Goal: Task Accomplishment & Management: Manage account settings

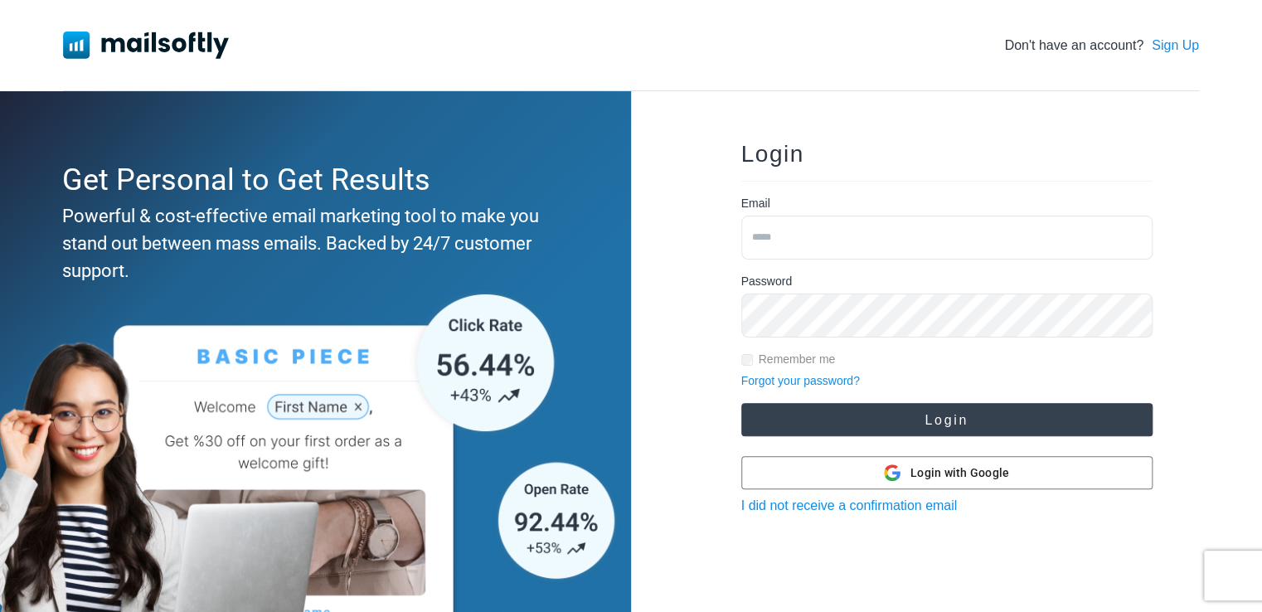
type input "**********"
click at [902, 412] on button "Login" at bounding box center [946, 419] width 411 height 33
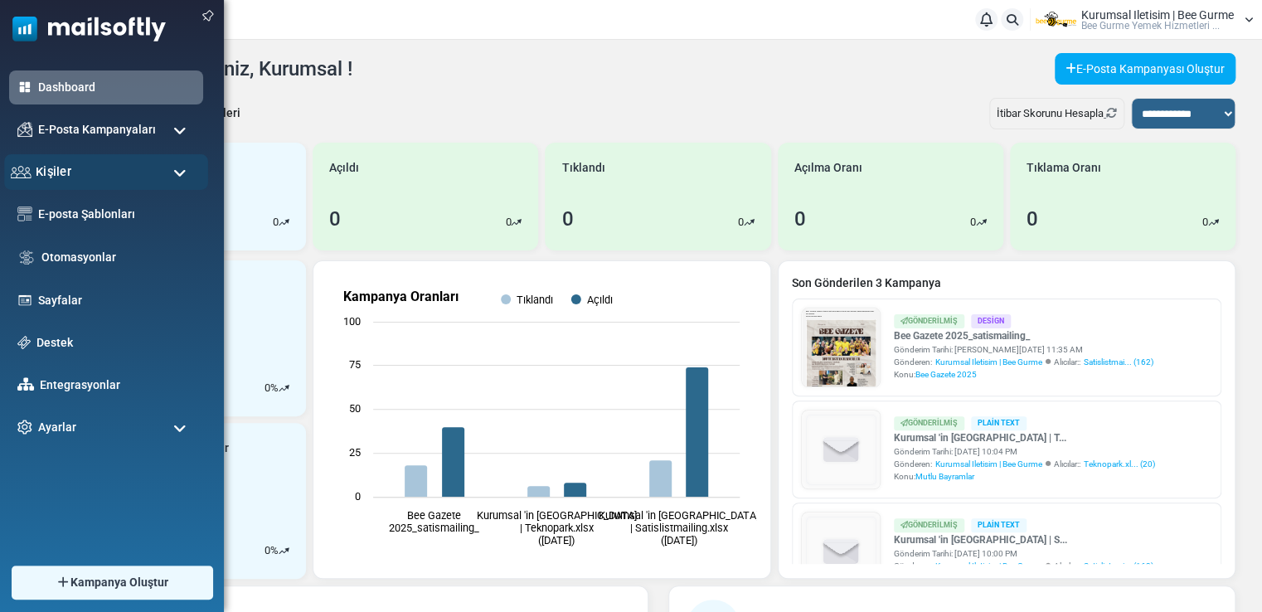
click at [70, 177] on div "Kişiler" at bounding box center [106, 172] width 204 height 36
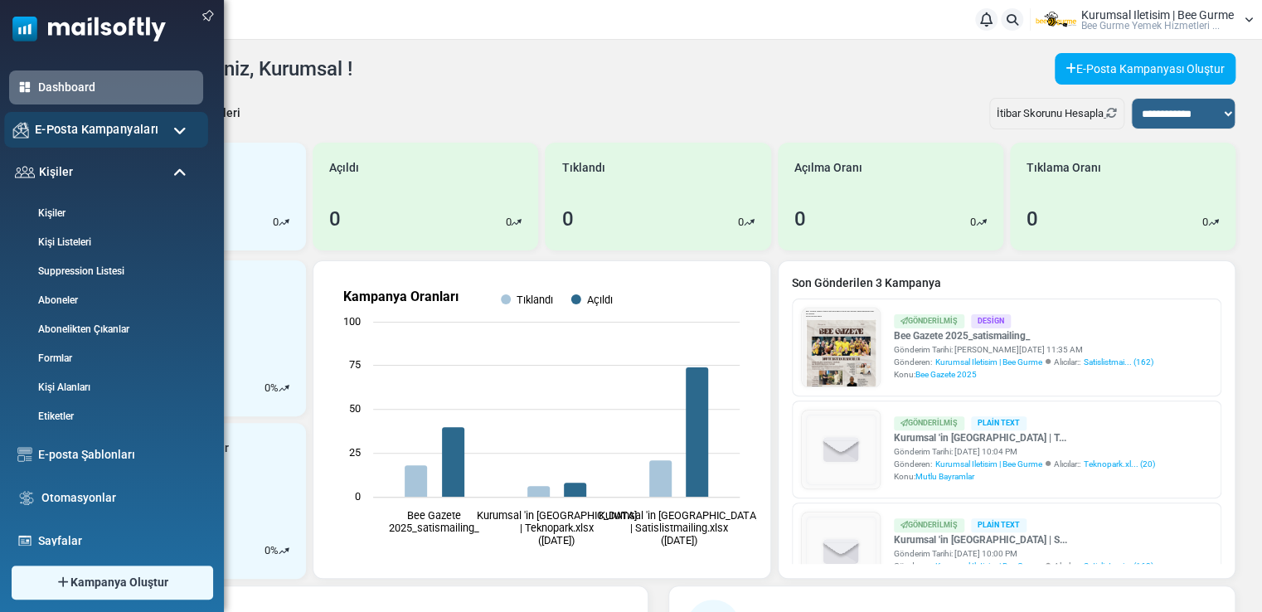
click at [142, 129] on span "E-Posta Kampanyaları" at bounding box center [97, 129] width 124 height 18
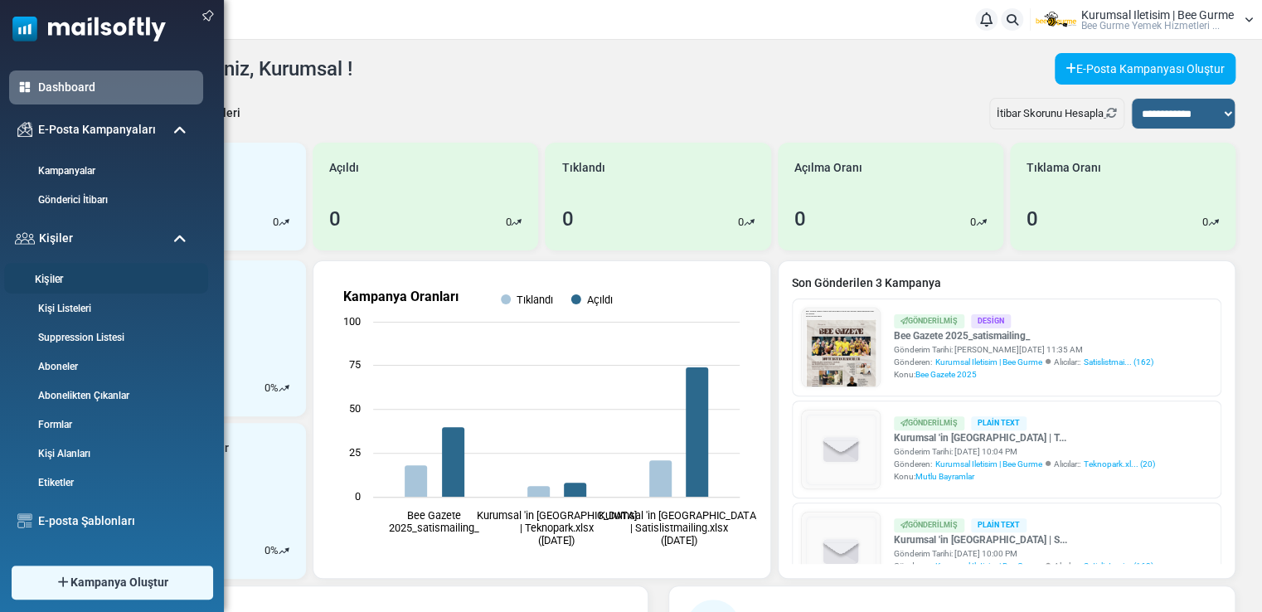
click at [65, 277] on link "Kişiler" at bounding box center [103, 280] width 199 height 16
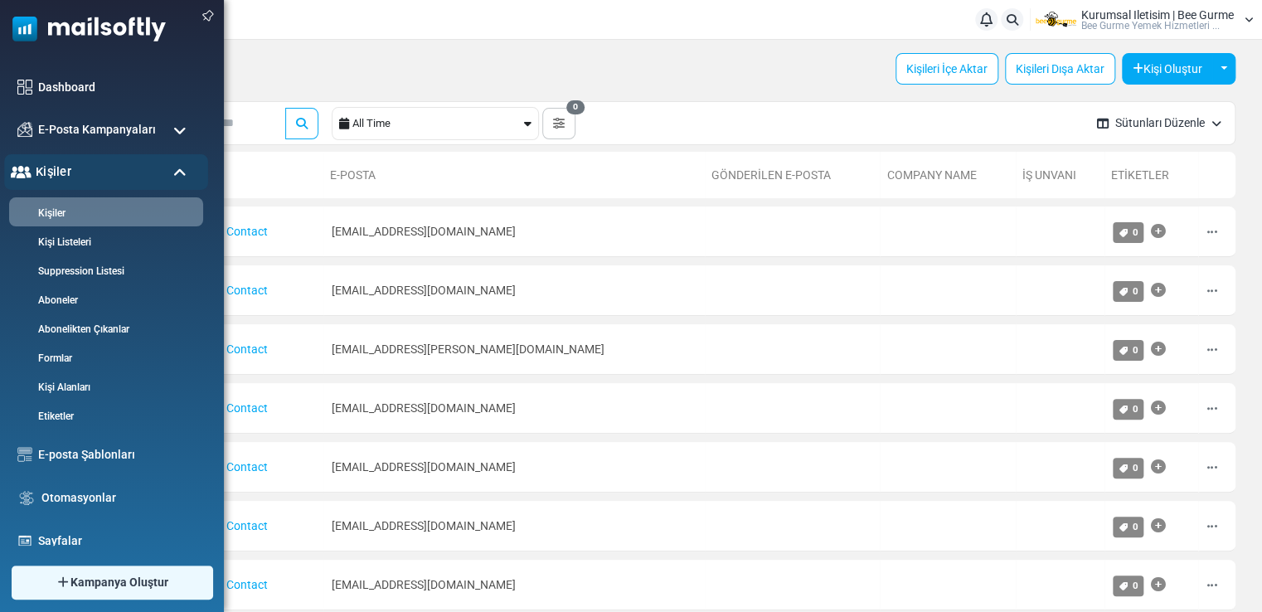
click at [165, 170] on div "Kişiler" at bounding box center [106, 172] width 204 height 36
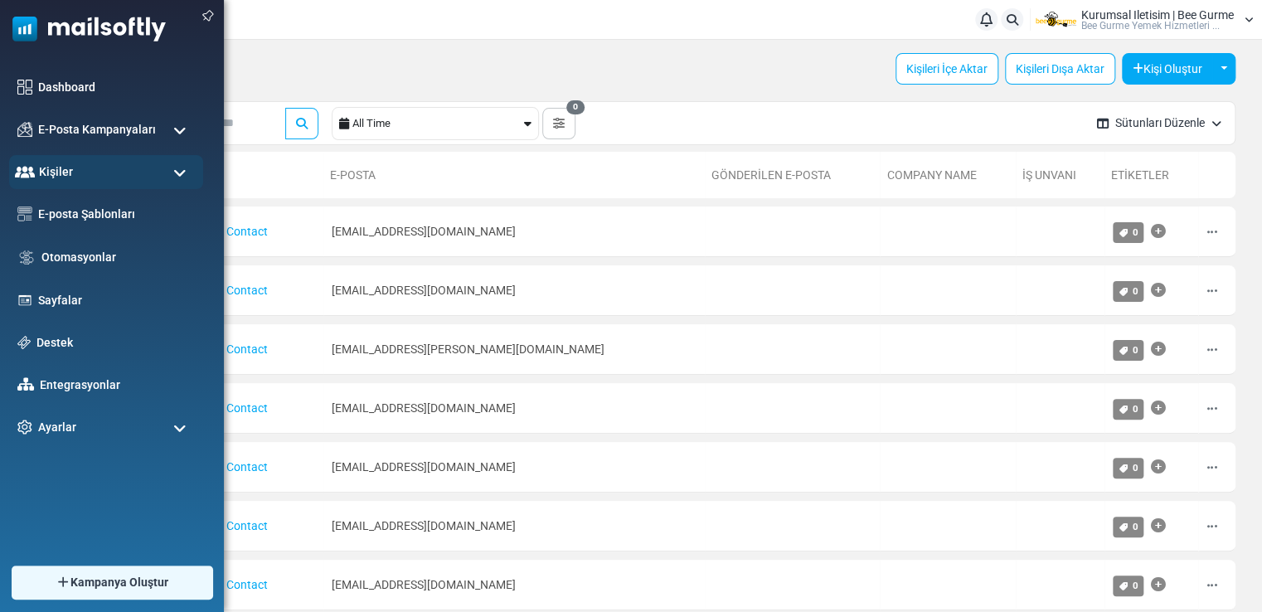
click at [186, 169] on span at bounding box center [179, 173] width 13 height 15
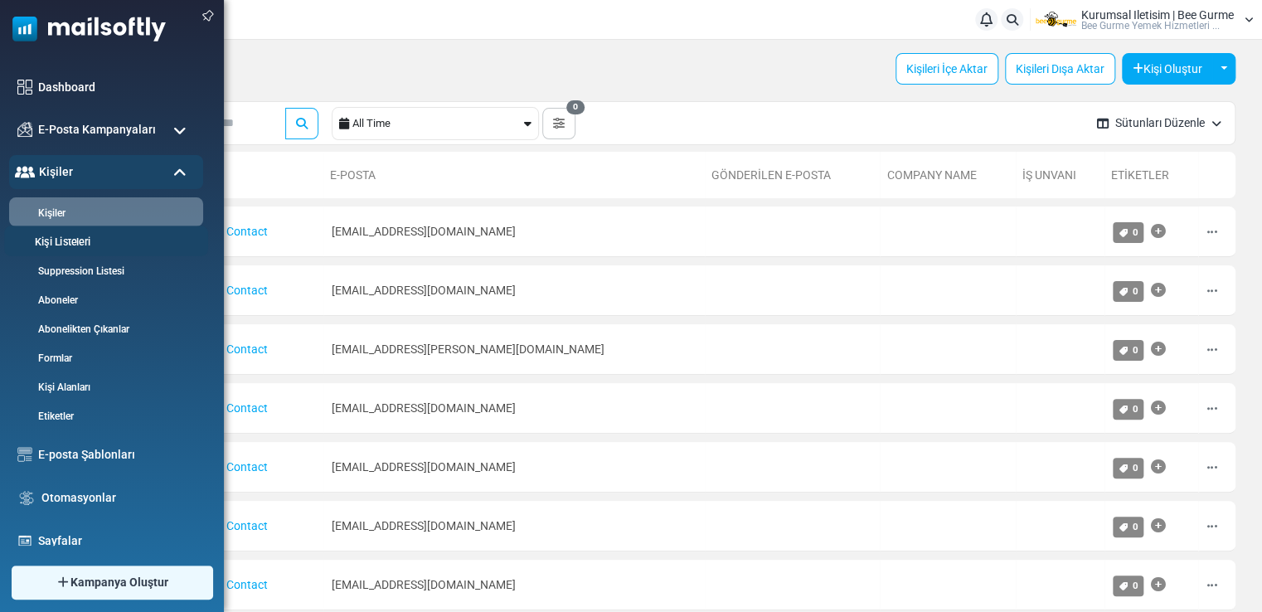
click at [63, 241] on link "Kişi Listeleri" at bounding box center [103, 243] width 199 height 16
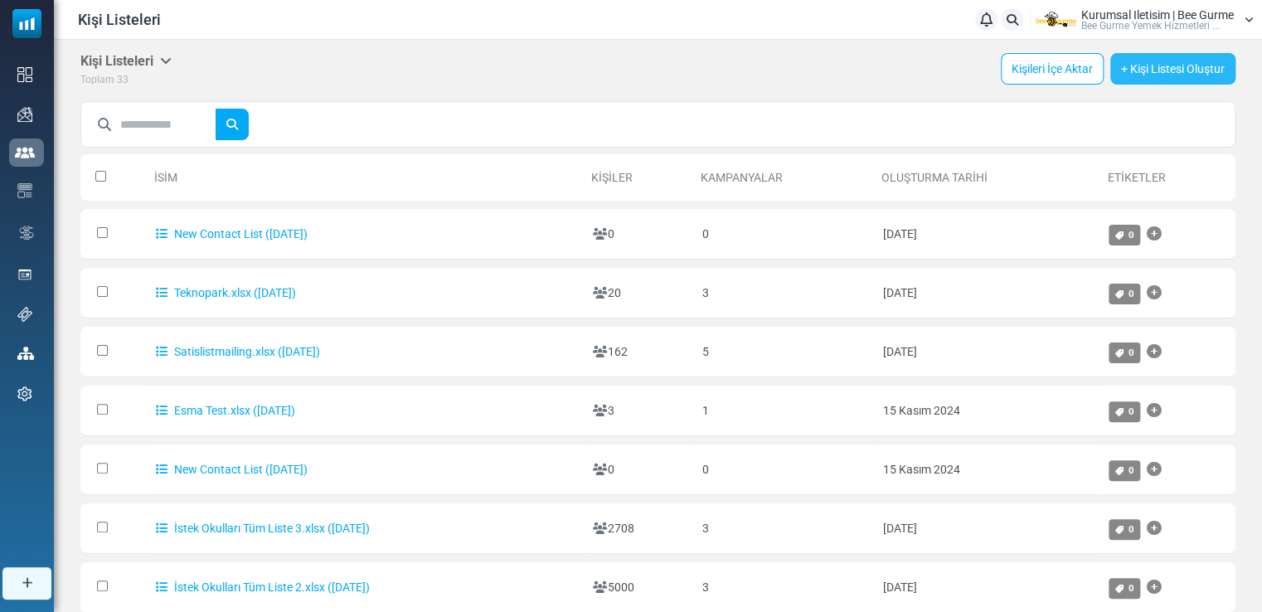
click at [1154, 63] on link "+ Kişi Listesi Oluştur" at bounding box center [1172, 68] width 125 height 31
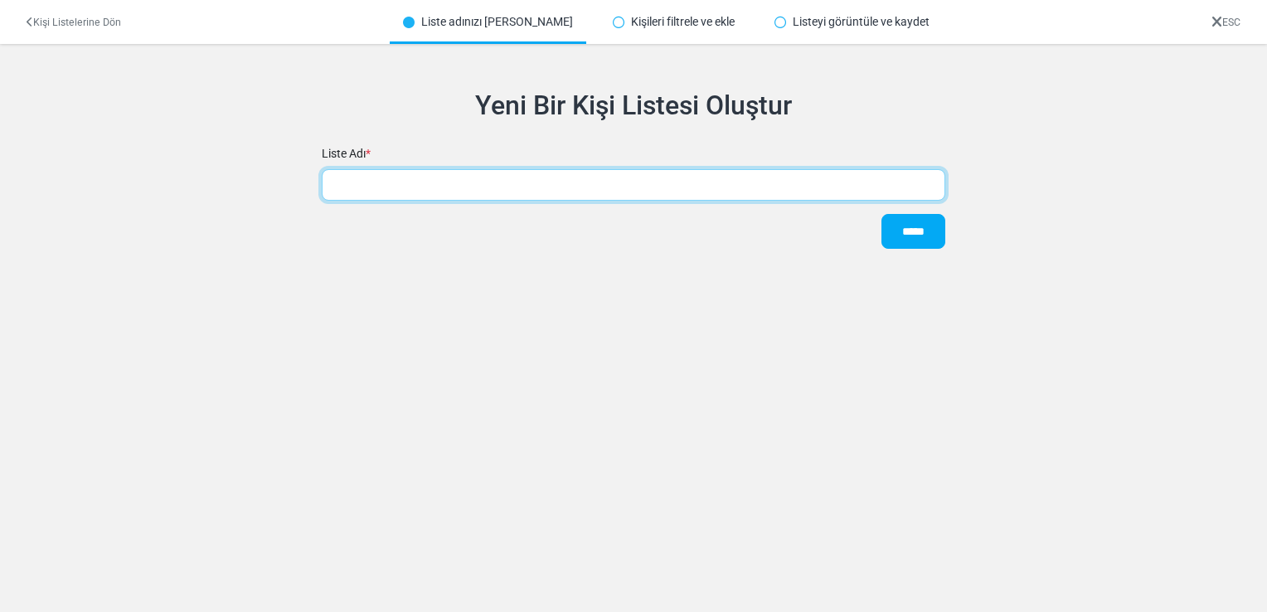
click at [375, 196] on input "text" at bounding box center [633, 184] width 623 height 31
type input "**********"
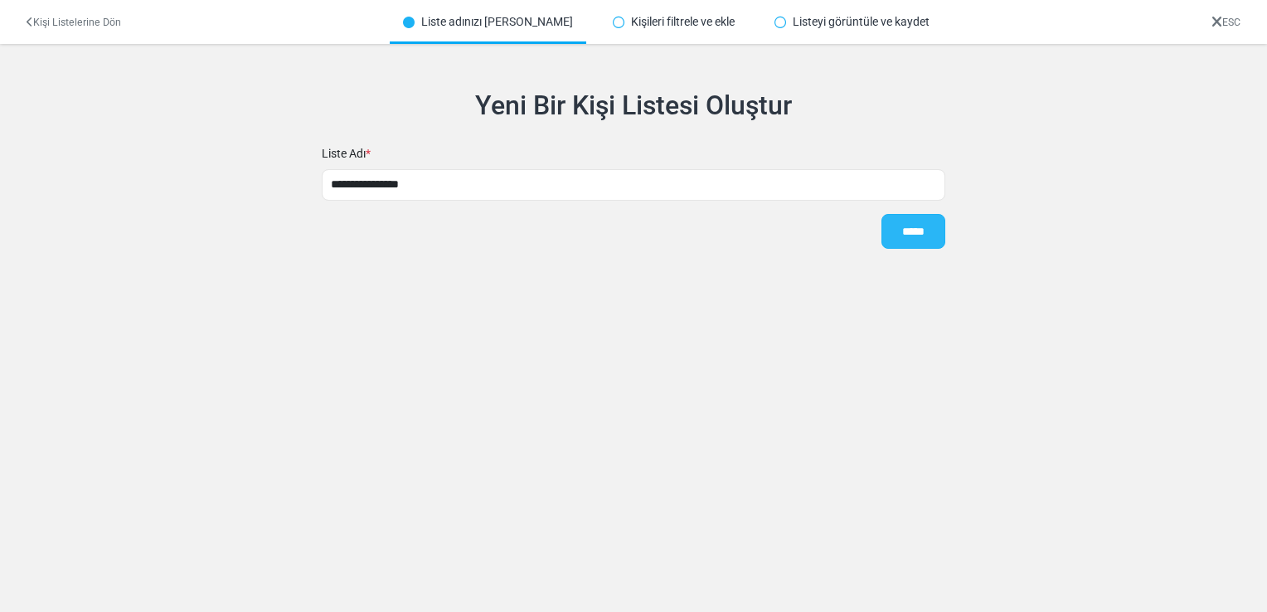
click at [910, 225] on input "*****" at bounding box center [913, 231] width 64 height 35
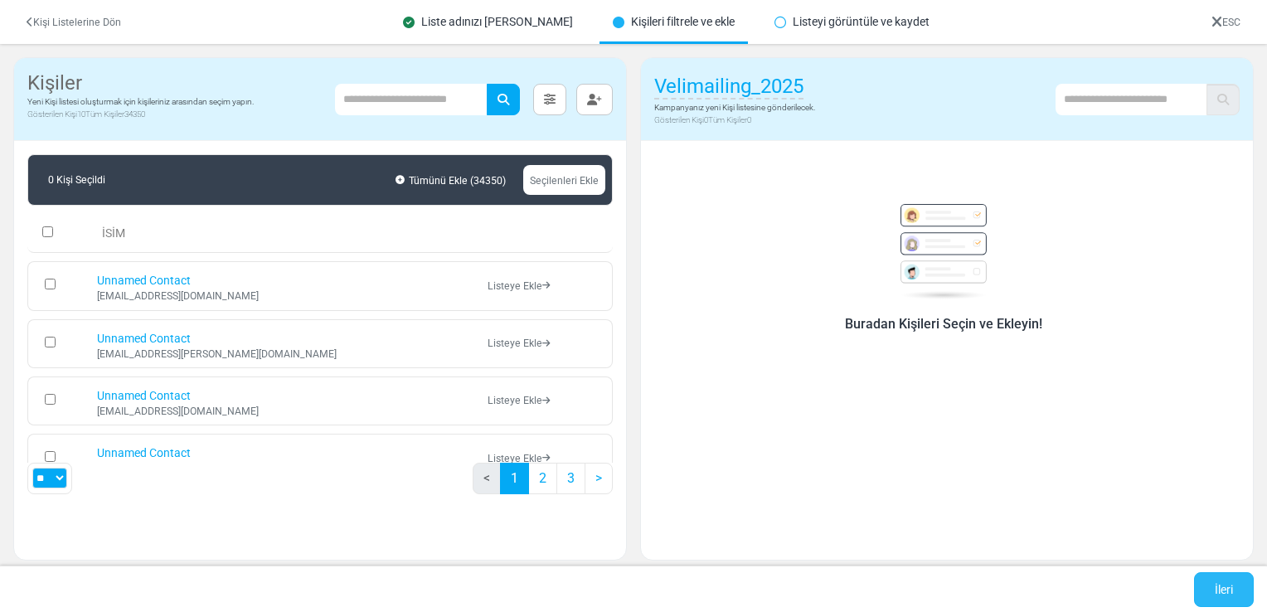
click at [1227, 590] on link "İleri" at bounding box center [1224, 589] width 60 height 35
click at [33, 22] on link "Kişi Listelerine Dön" at bounding box center [74, 23] width 94 height 12
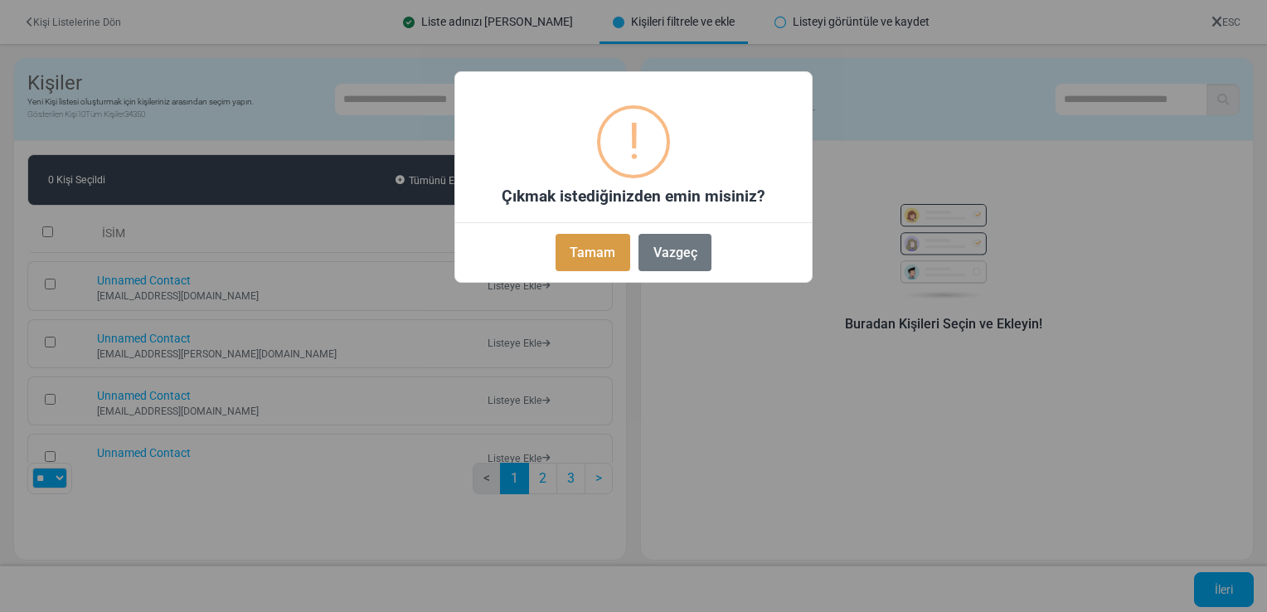
click at [590, 249] on button "Tamam" at bounding box center [592, 252] width 75 height 37
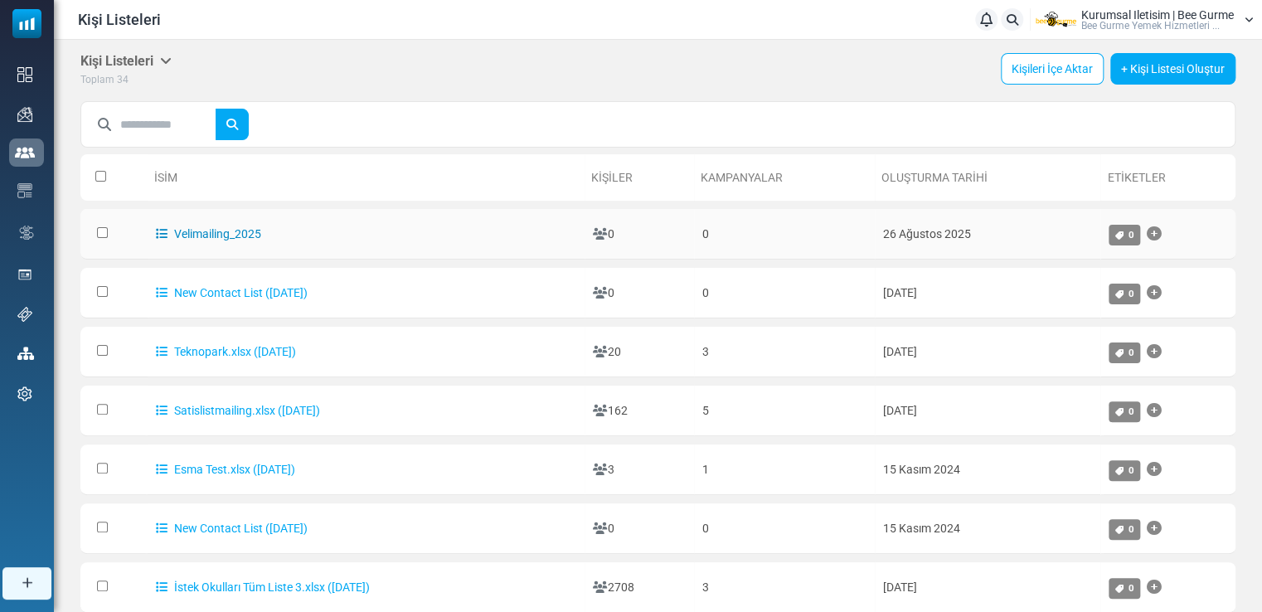
click at [223, 235] on link "Velimailing_2025" at bounding box center [208, 233] width 105 height 13
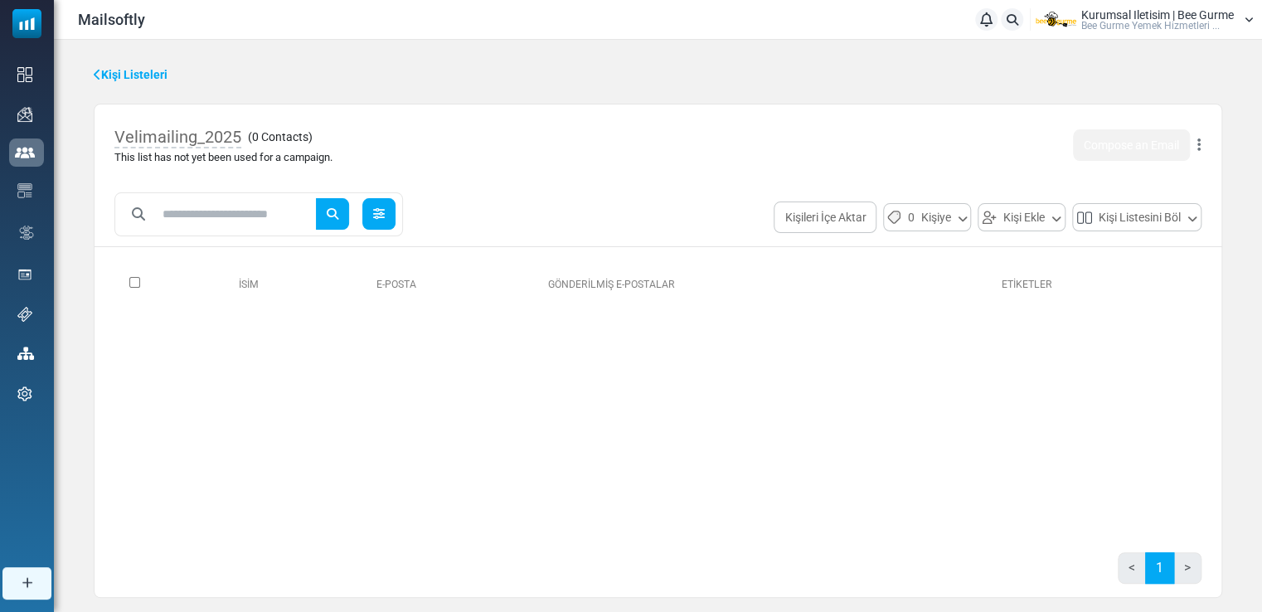
click at [385, 215] on icon at bounding box center [379, 214] width 12 height 12
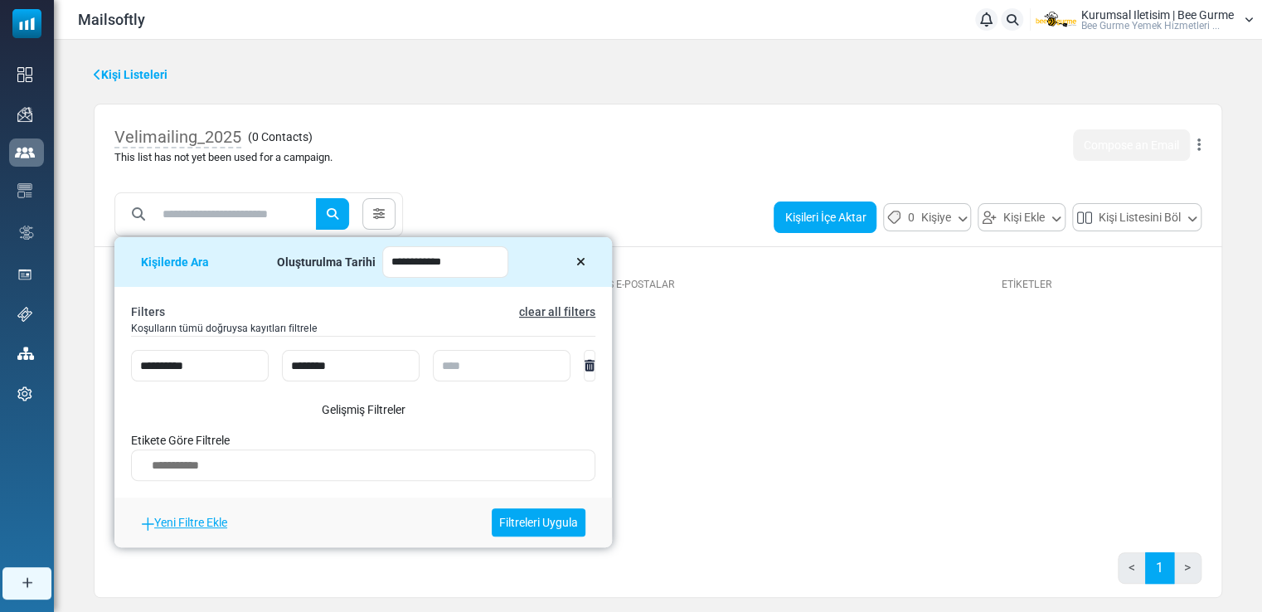
click at [816, 219] on button "Kişileri İçe Aktar" at bounding box center [824, 216] width 103 height 31
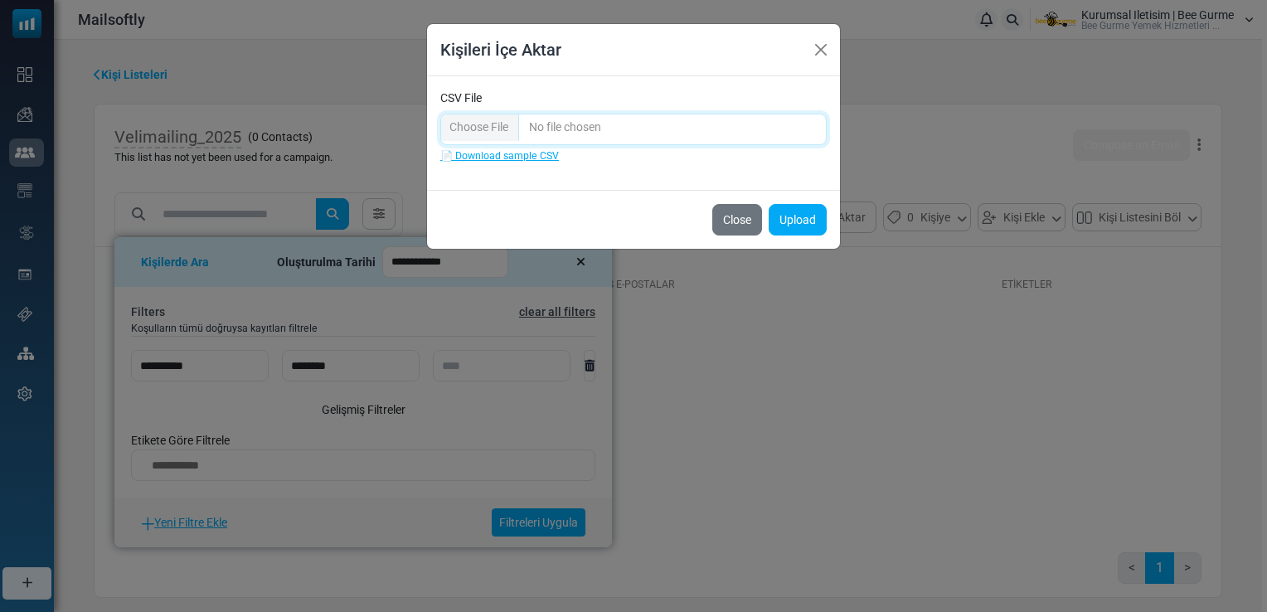
click at [476, 130] on input "CSV File" at bounding box center [633, 129] width 386 height 31
click at [802, 215] on button "Upload" at bounding box center [797, 219] width 58 height 31
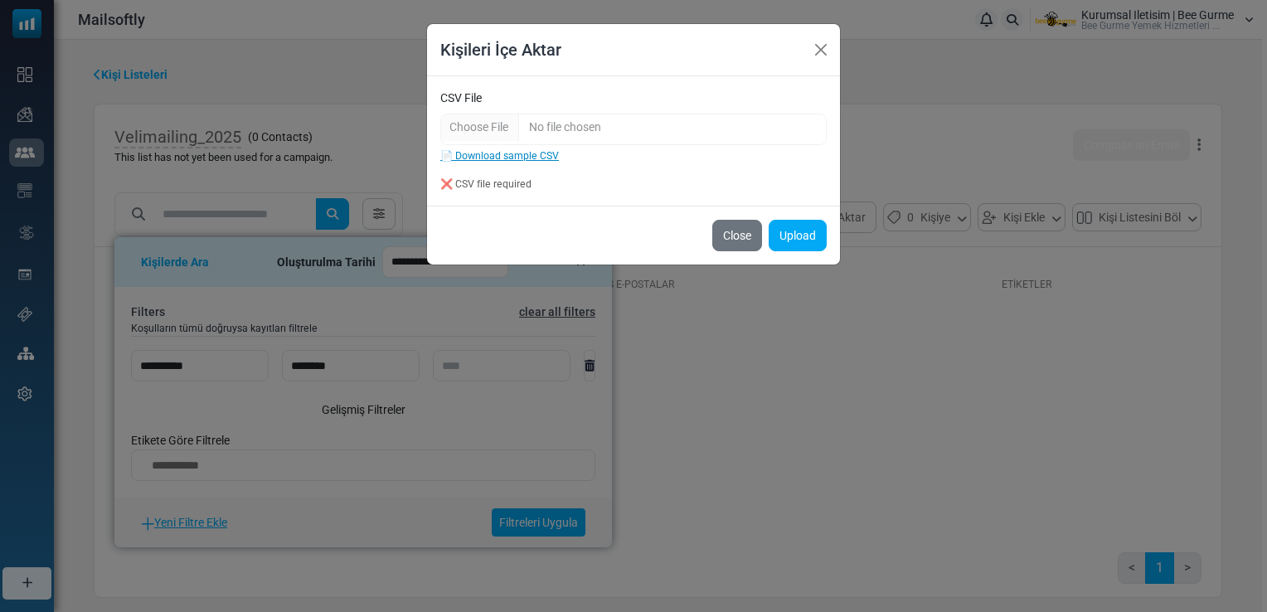
click at [504, 153] on link "📄 Download sample CSV" at bounding box center [499, 156] width 119 height 12
click at [739, 237] on button "Close" at bounding box center [737, 235] width 50 height 31
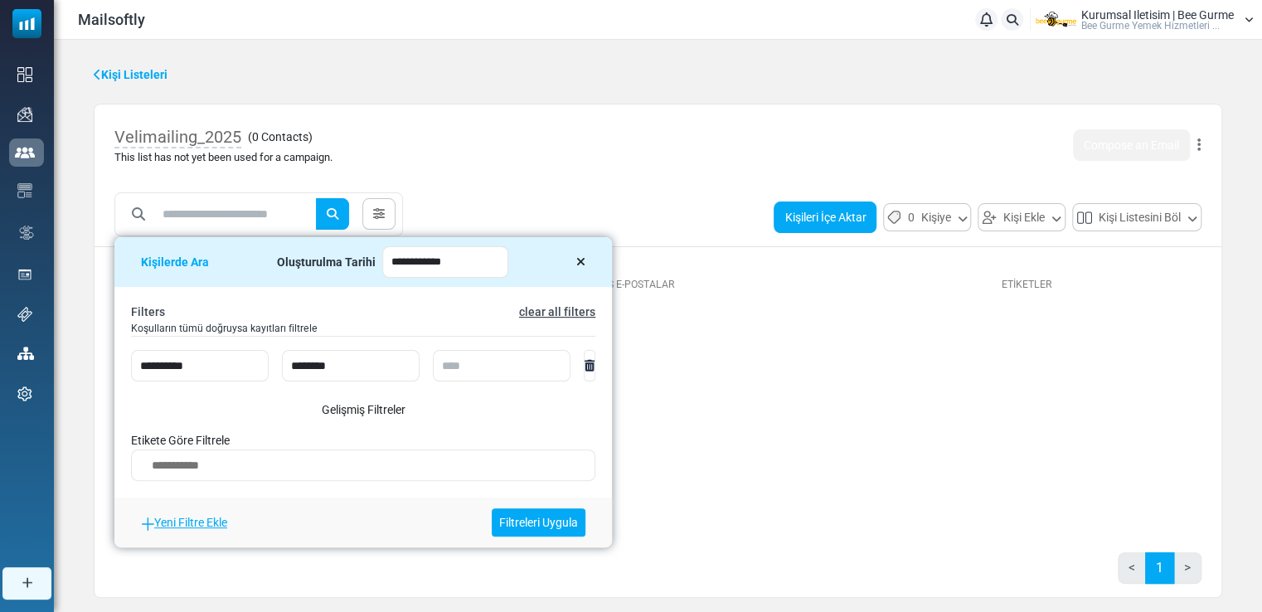
click at [809, 214] on button "Kişileri İçe Aktar" at bounding box center [824, 216] width 103 height 31
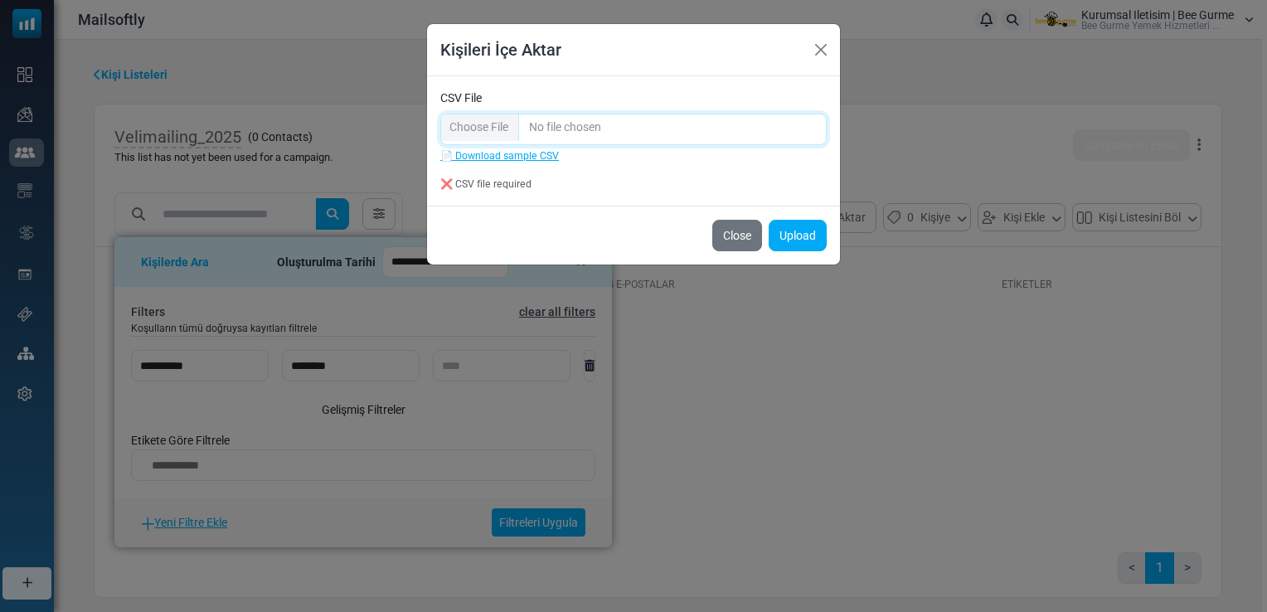
click at [476, 128] on input "CSV File" at bounding box center [633, 129] width 386 height 31
type input "**********"
click at [446, 184] on div "❌ CSV file required" at bounding box center [633, 184] width 386 height 15
click at [508, 188] on div "❌ CSV file required" at bounding box center [633, 184] width 386 height 15
click at [816, 235] on button "Upload" at bounding box center [797, 235] width 58 height 31
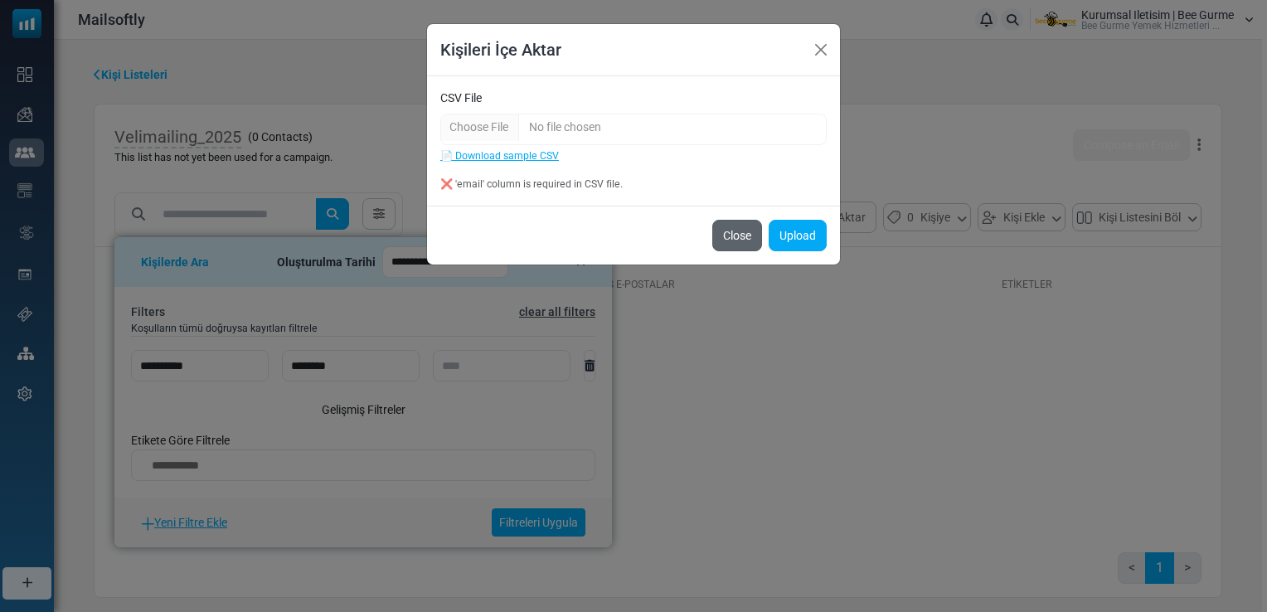
click at [727, 230] on button "Close" at bounding box center [737, 235] width 50 height 31
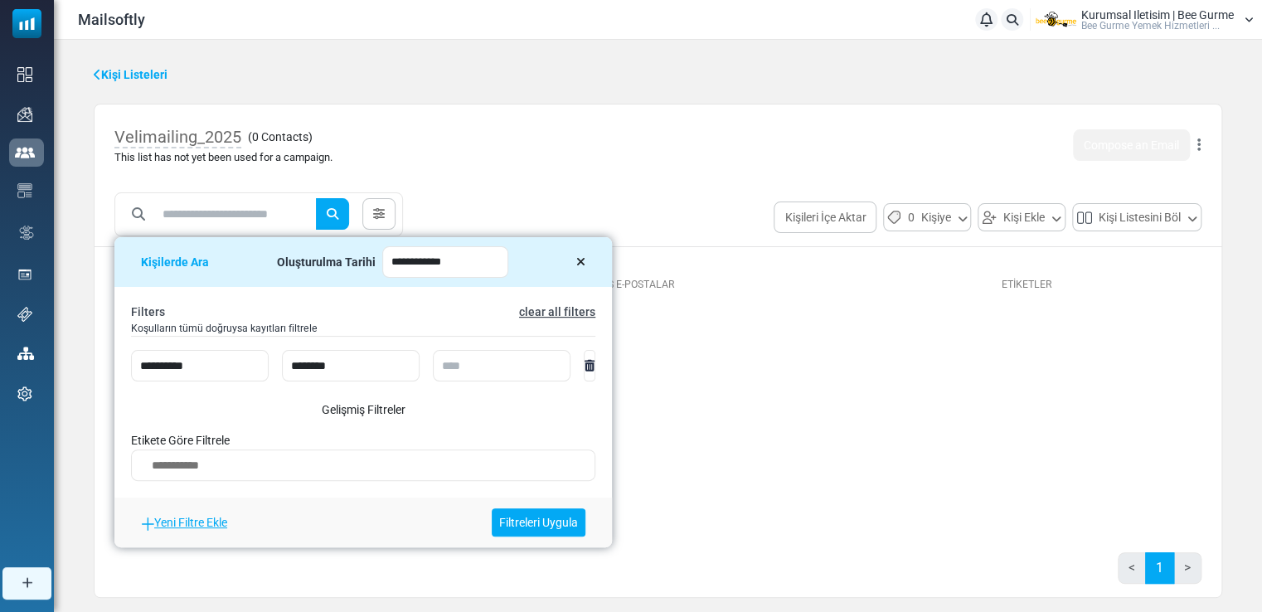
click at [578, 260] on icon at bounding box center [580, 262] width 9 height 12
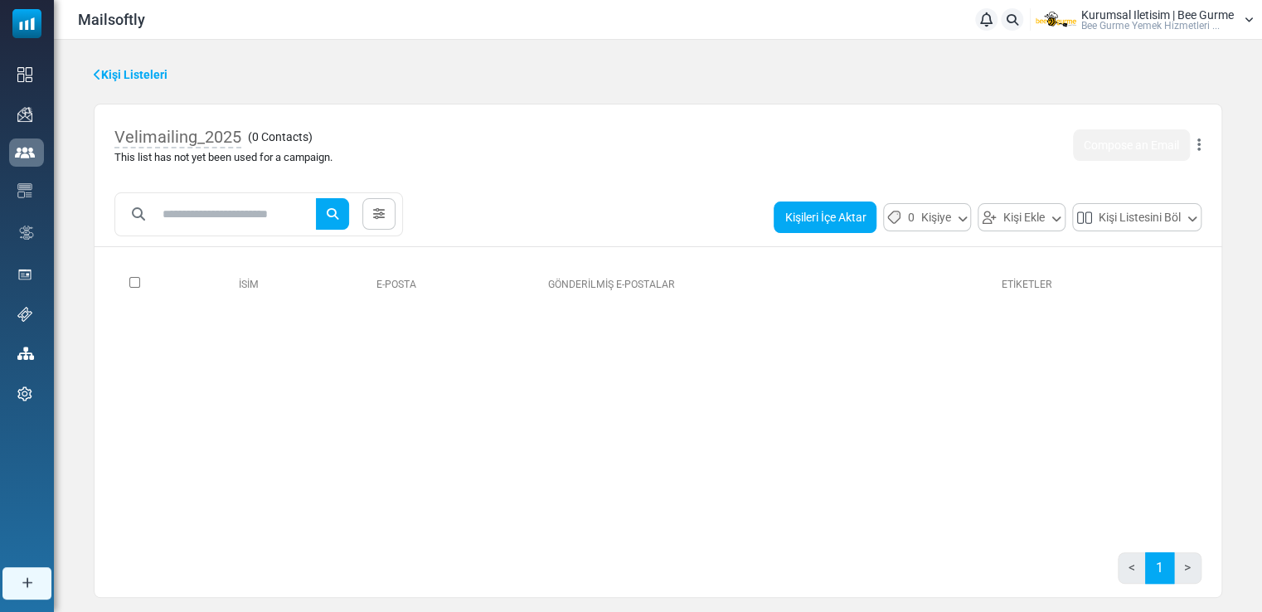
click at [808, 220] on button "Kişileri İçe Aktar" at bounding box center [824, 216] width 103 height 31
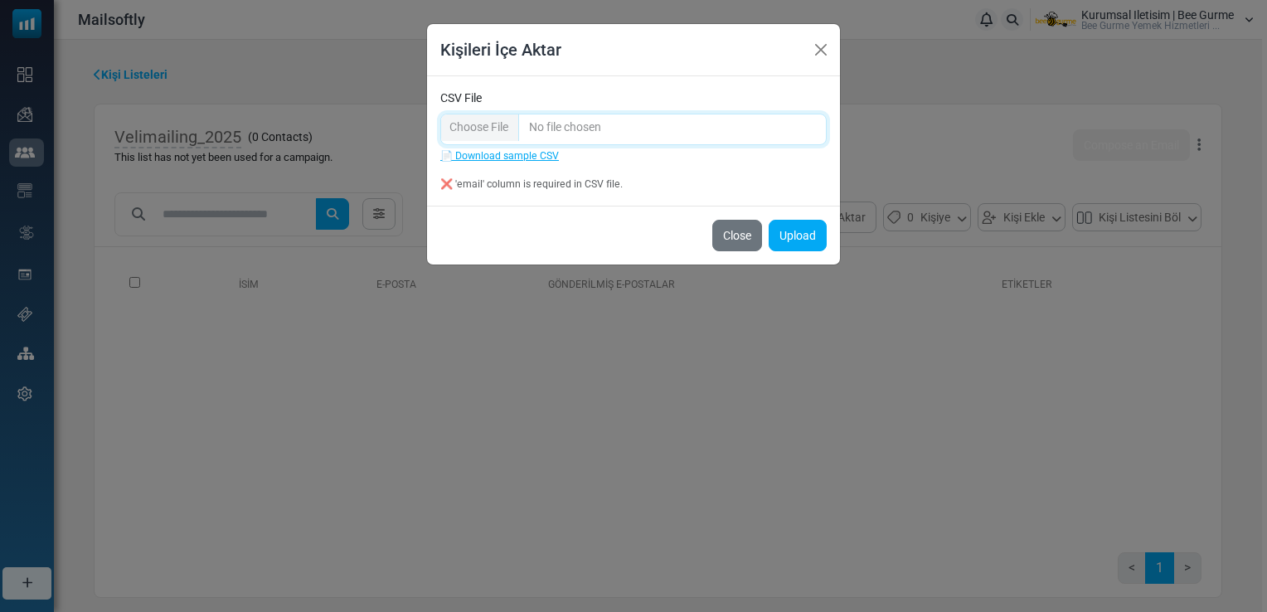
click at [466, 128] on input "CSV File" at bounding box center [633, 129] width 386 height 31
click at [820, 55] on button "Close" at bounding box center [820, 49] width 25 height 25
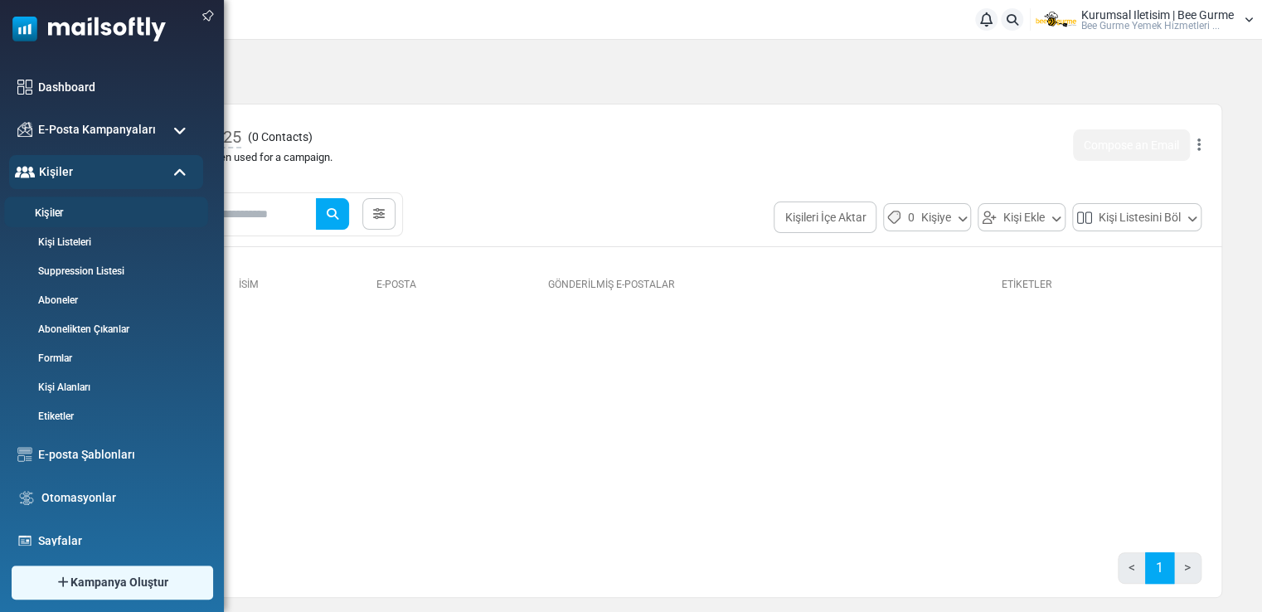
click at [56, 211] on link "Kişiler" at bounding box center [103, 214] width 199 height 16
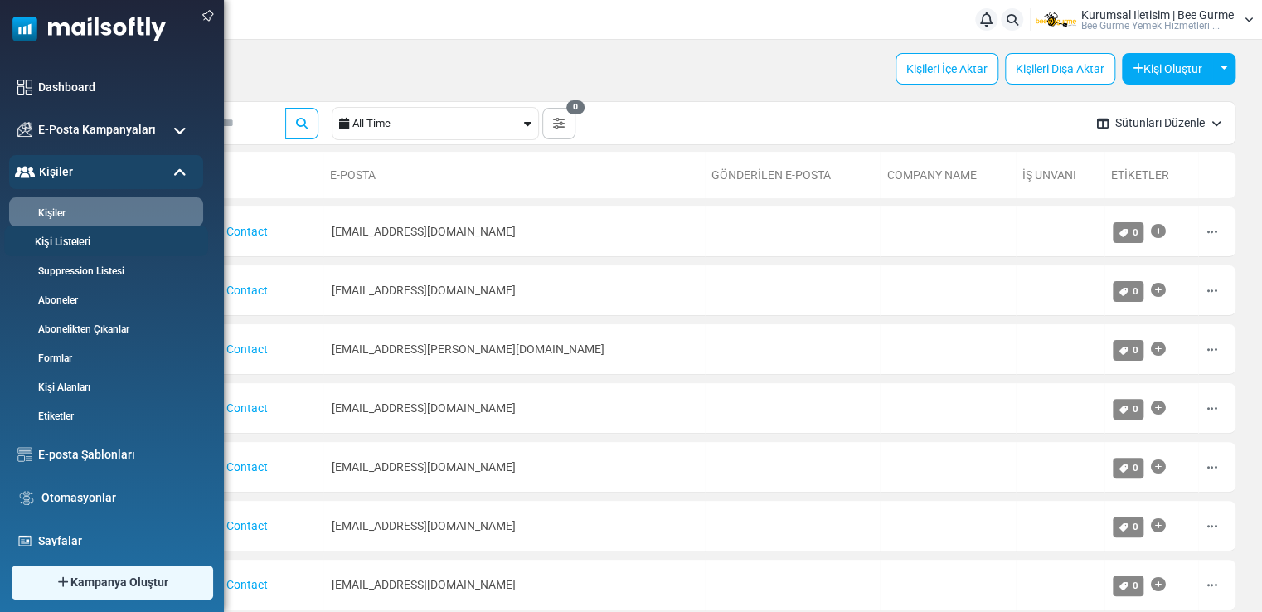
click at [66, 246] on link "Kişi Listeleri" at bounding box center [103, 243] width 199 height 16
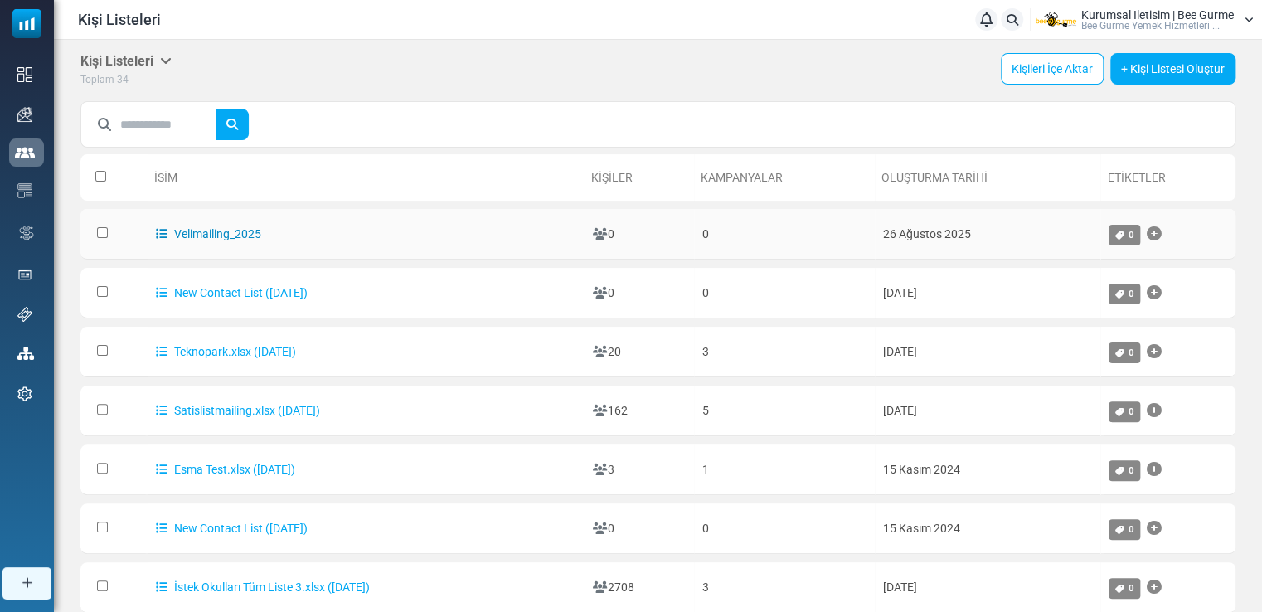
click at [235, 231] on link "Velimailing_2025" at bounding box center [208, 233] width 105 height 13
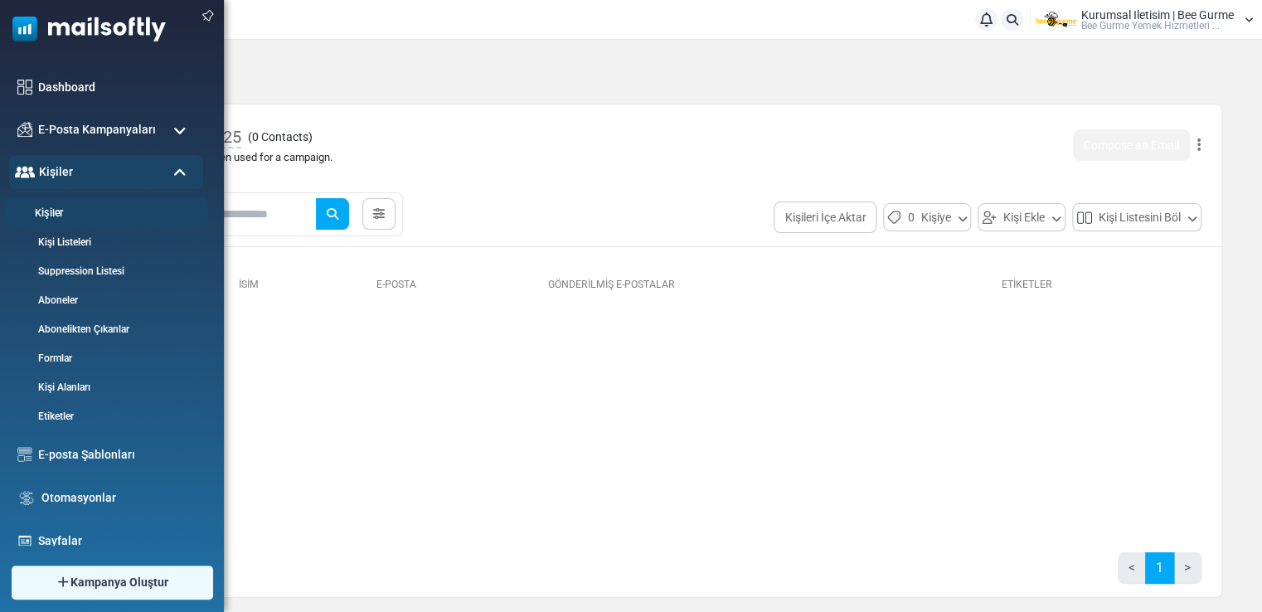
click at [65, 217] on link "Kişiler" at bounding box center [103, 214] width 199 height 16
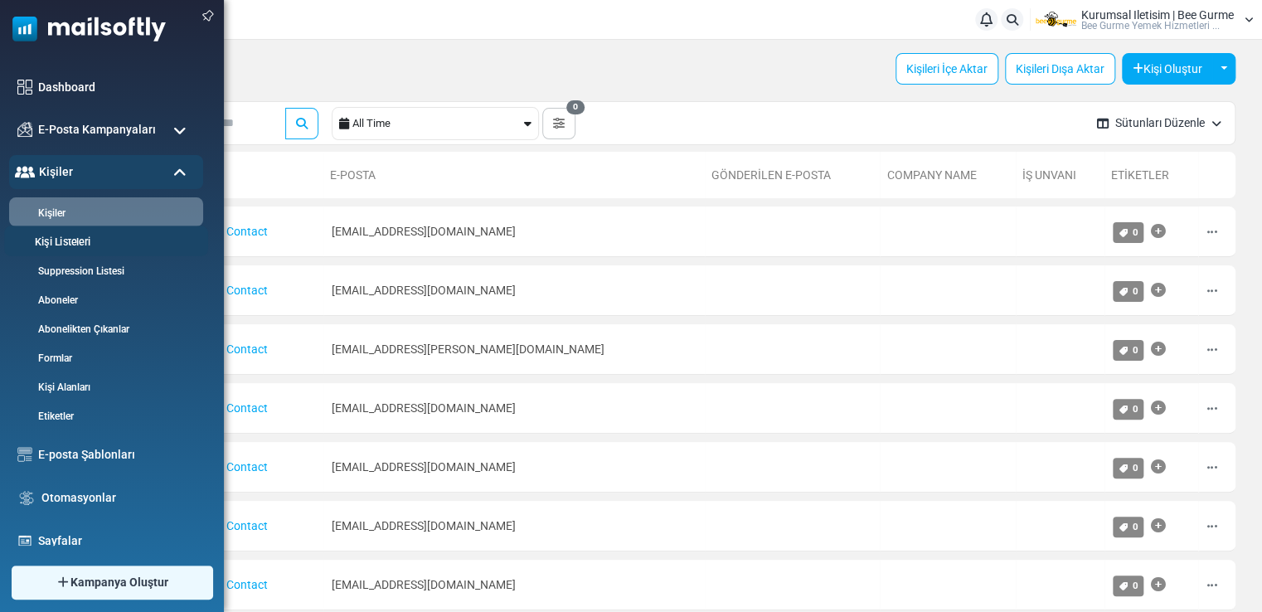
click at [61, 240] on link "Kişi Listeleri" at bounding box center [103, 243] width 199 height 16
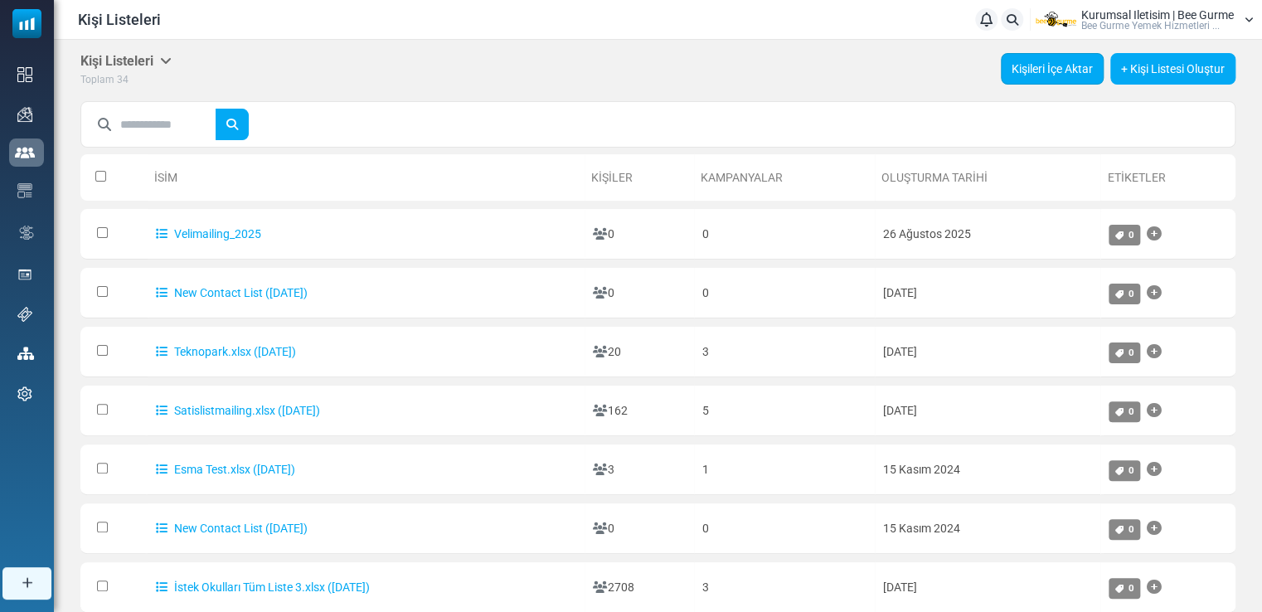
click at [1050, 66] on link "Kişileri İçe Aktar" at bounding box center [1051, 68] width 103 height 31
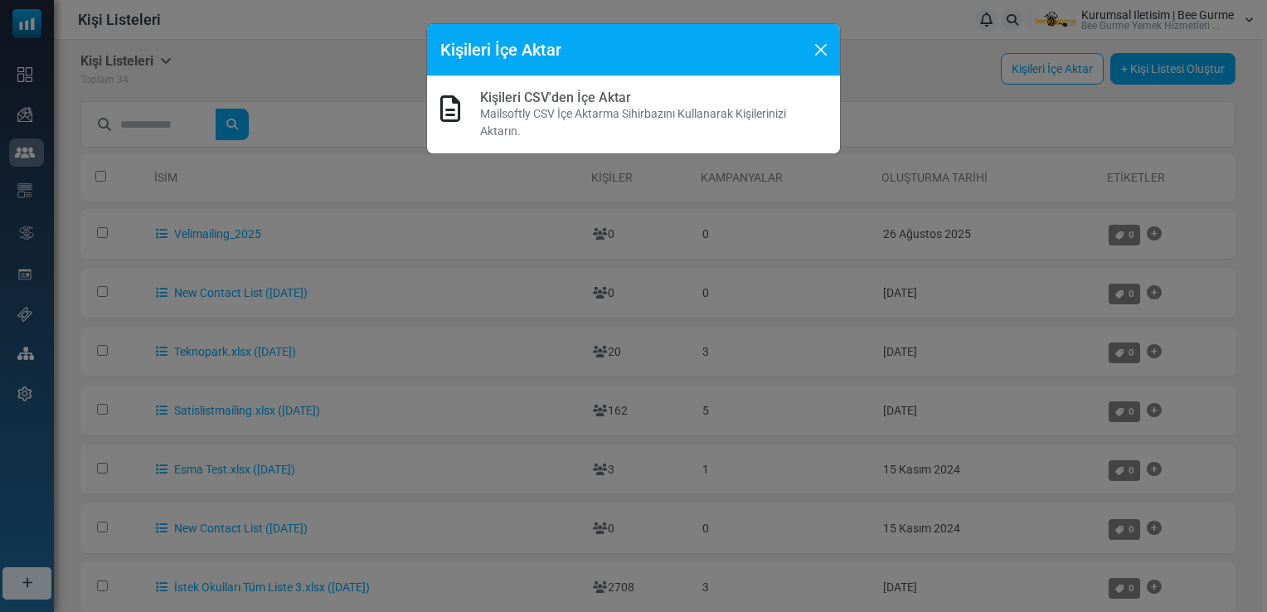
click at [448, 108] on icon at bounding box center [450, 108] width 20 height 27
click at [630, 119] on p "Mailsoftly CSV İçe Aktarma Sihirbazını Kullanarak Kişilerinizi Aktarın." at bounding box center [653, 122] width 346 height 35
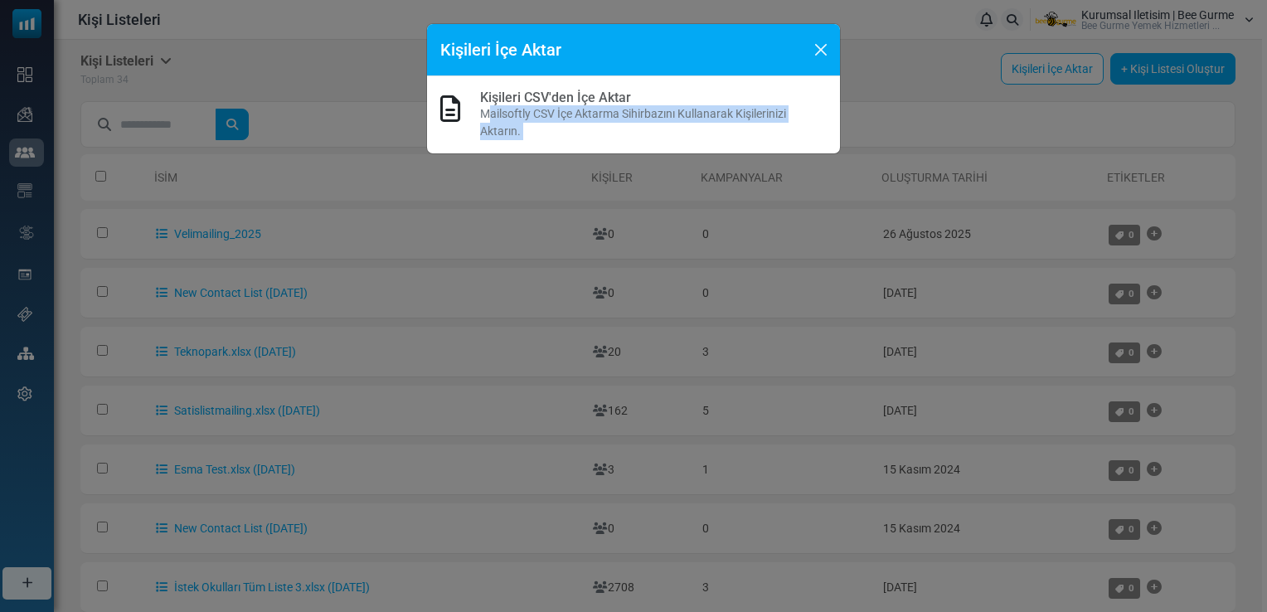
click at [630, 119] on p "Mailsoftly CSV İçe Aktarma Sihirbazını Kullanarak Kişilerinizi Aktarın." at bounding box center [653, 122] width 346 height 35
drag, startPoint x: 630, startPoint y: 119, endPoint x: 593, endPoint y: 109, distance: 37.8
click at [593, 109] on p "Mailsoftly CSV İçe Aktarma Sihirbazını Kullanarak Kişilerinizi Aktarın." at bounding box center [653, 122] width 346 height 35
click at [580, 100] on link "Kişileri CSV'den İçe Aktar" at bounding box center [555, 98] width 151 height 16
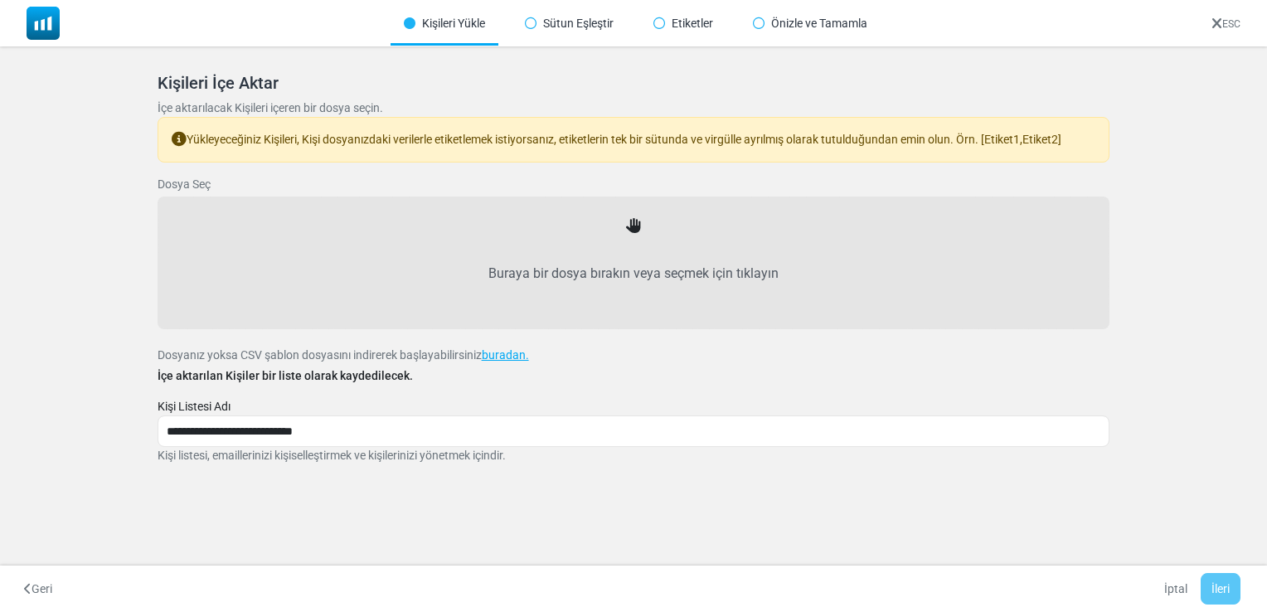
click at [191, 182] on label "Dosya Seç" at bounding box center [183, 184] width 53 height 17
click at [632, 227] on icon at bounding box center [633, 226] width 15 height 15
click at [632, 273] on label "Buraya bir dosya bırakın veya seçmek için tıklayın" at bounding box center [634, 273] width 916 height 73
click at [0, 0] on input "Buraya bir dosya bırakın veya seçmek için tıklayın" at bounding box center [0, 0] width 0 height 0
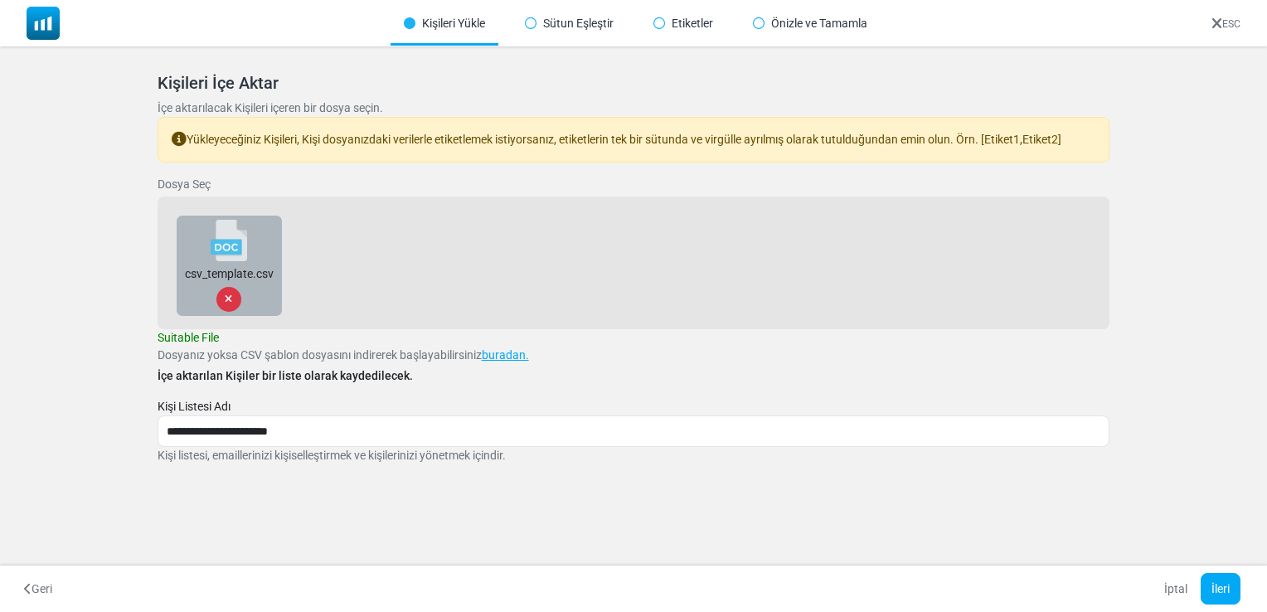
click at [227, 295] on icon at bounding box center [228, 299] width 7 height 10
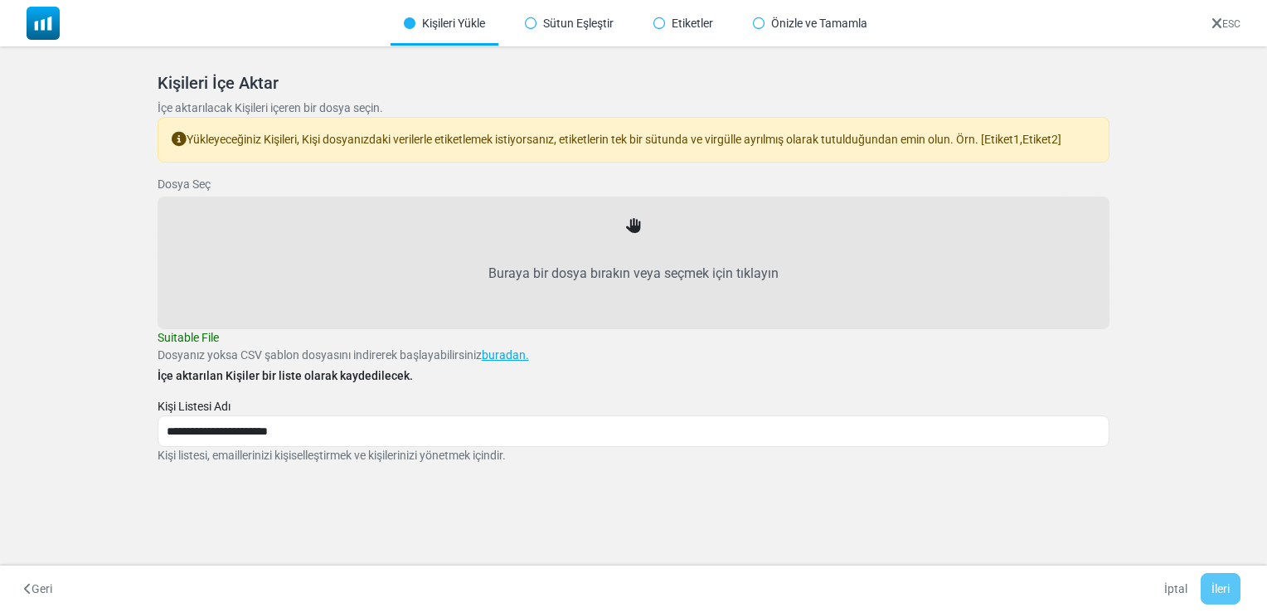
click at [189, 187] on label "Dosya Seç" at bounding box center [183, 184] width 53 height 17
click at [546, 276] on label "Buraya bir dosya bırakın veya seçmek için tıklayın" at bounding box center [634, 273] width 916 height 73
click at [0, 0] on input "Buraya bir dosya bırakın veya seçmek için tıklayın" at bounding box center [0, 0] width 0 height 0
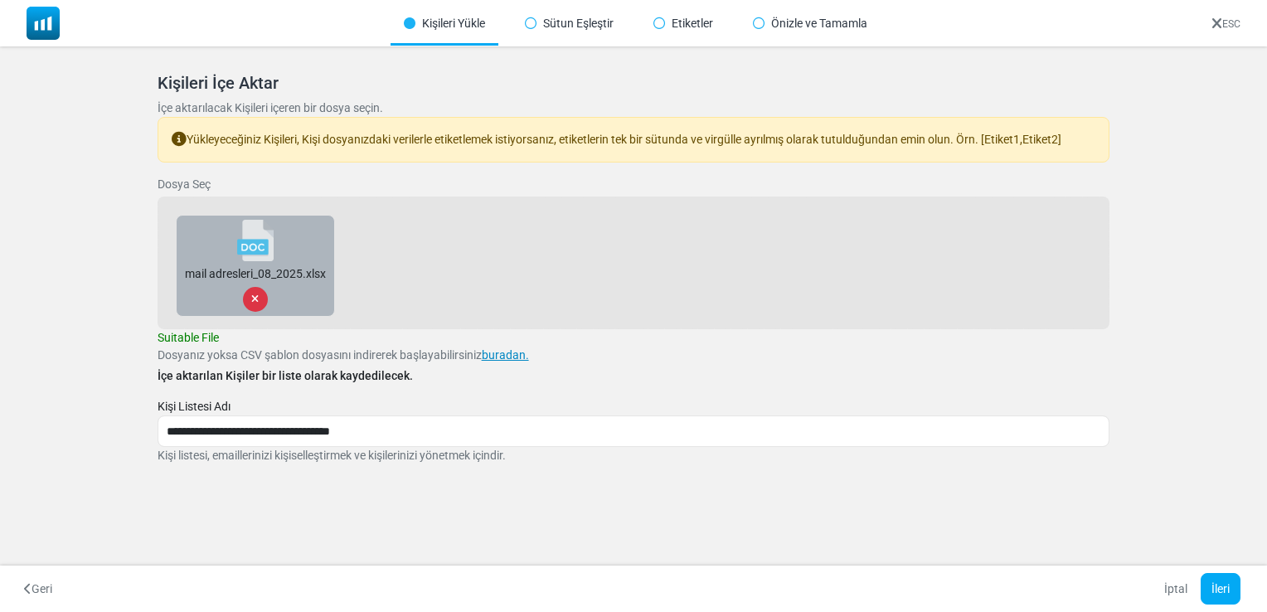
click at [507, 357] on link "buradan." at bounding box center [505, 354] width 47 height 13
click at [253, 298] on icon at bounding box center [254, 299] width 7 height 10
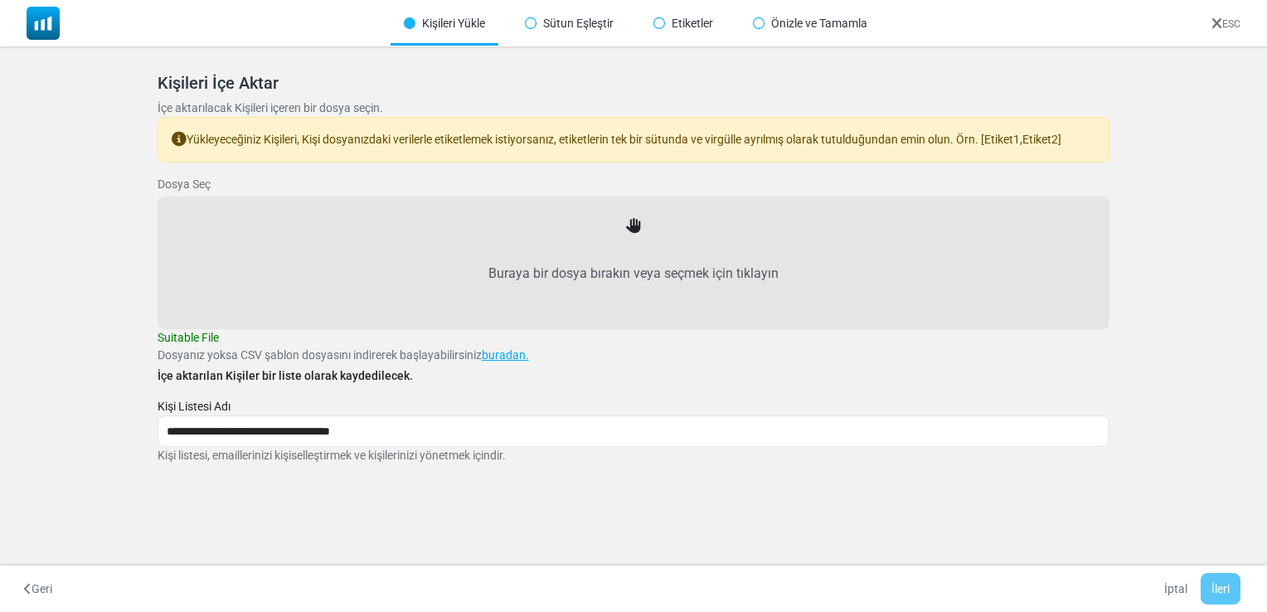
click at [605, 267] on label "Buraya bir dosya bırakın veya seçmek için tıklayın" at bounding box center [634, 273] width 916 height 73
click at [0, 0] on input "Buraya bir dosya bırakın veya seçmek için tıklayın" at bounding box center [0, 0] width 0 height 0
type input "**********"
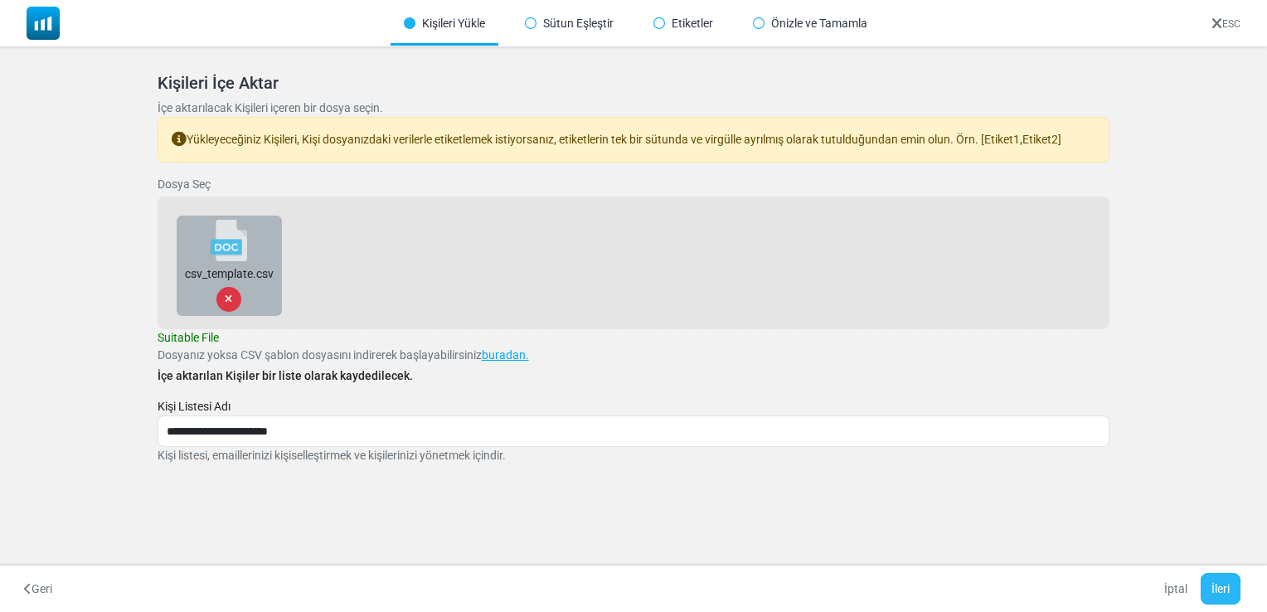
click at [1228, 592] on button "İleri" at bounding box center [1220, 588] width 40 height 31
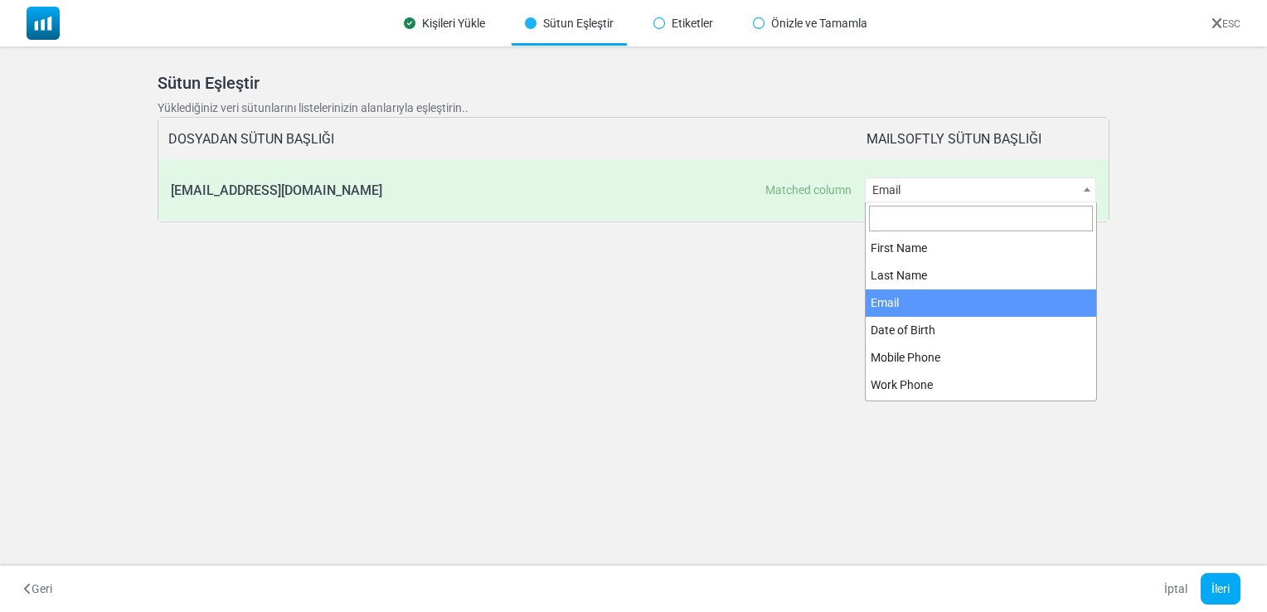
click at [905, 191] on span "Email" at bounding box center [980, 189] width 230 height 23
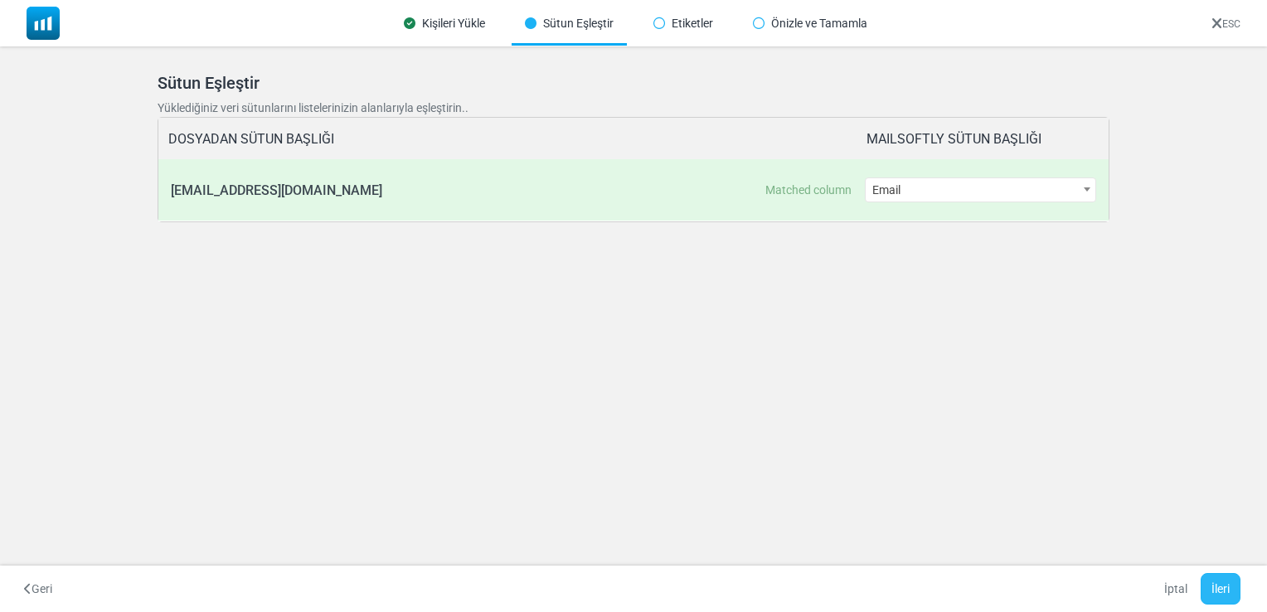
click at [1220, 592] on button "İleri" at bounding box center [1220, 588] width 40 height 31
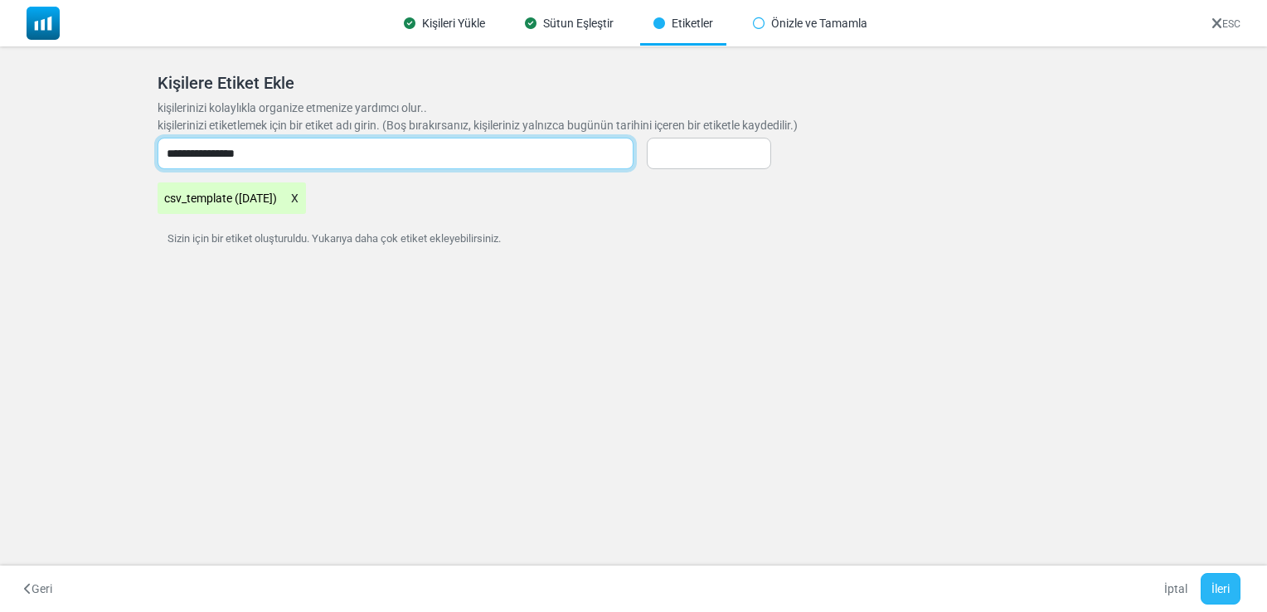
type input "**********"
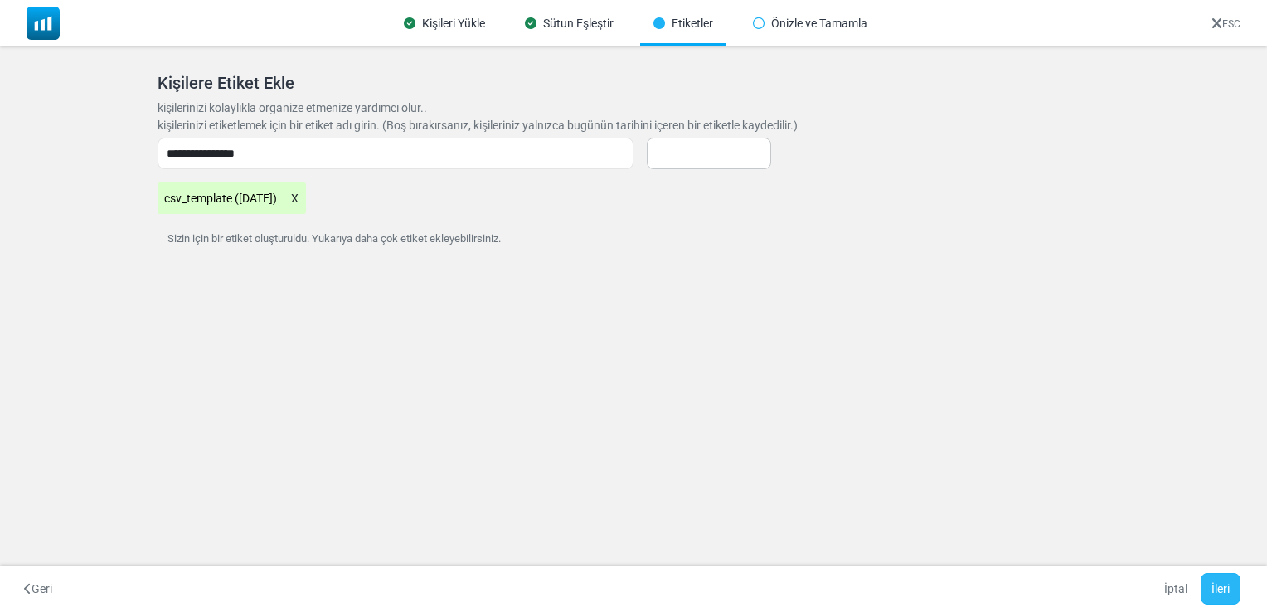
click at [1220, 584] on button "İleri" at bounding box center [1220, 588] width 40 height 31
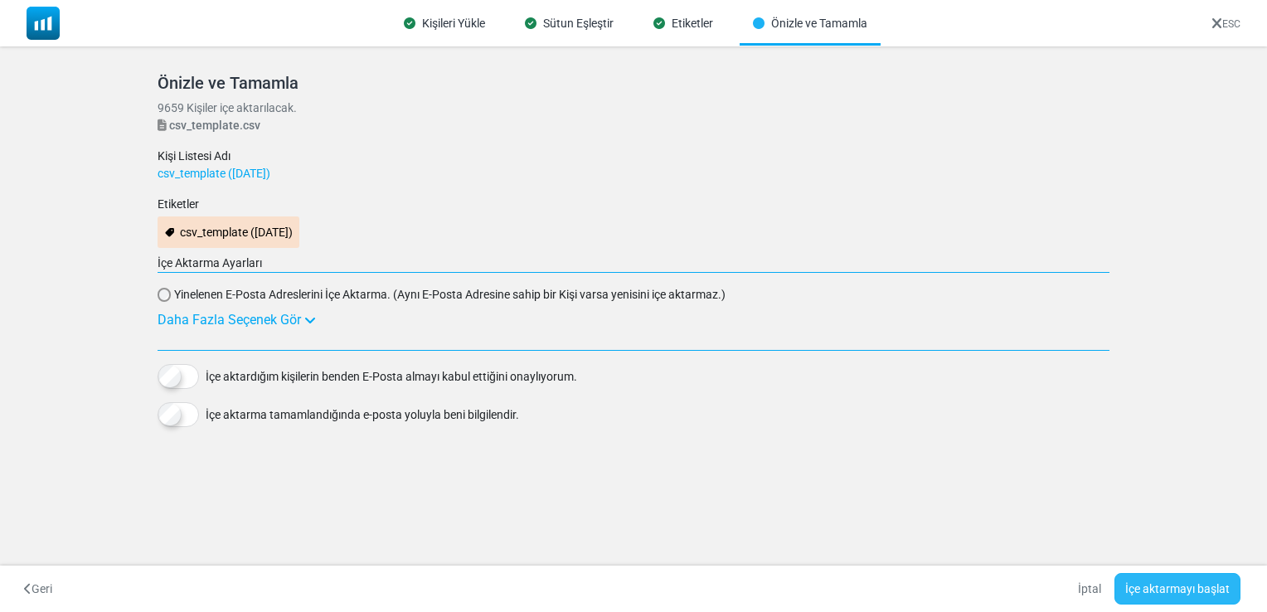
click at [1198, 588] on button "İçe aktarmayı başlat" at bounding box center [1177, 588] width 126 height 31
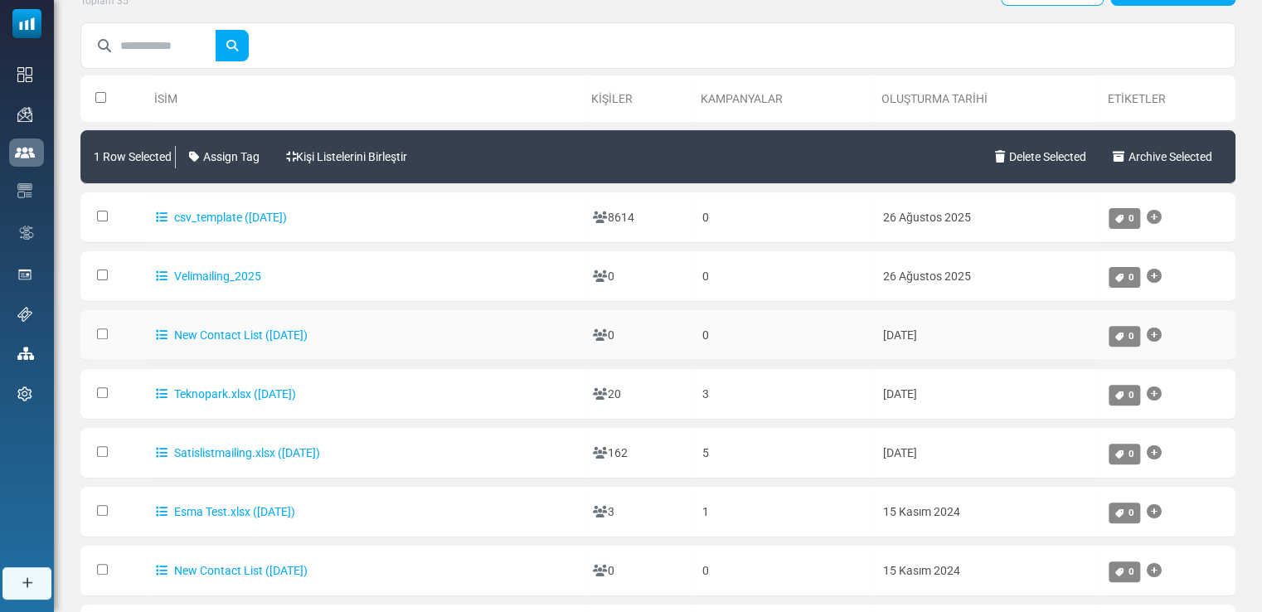
scroll to position [83, 0]
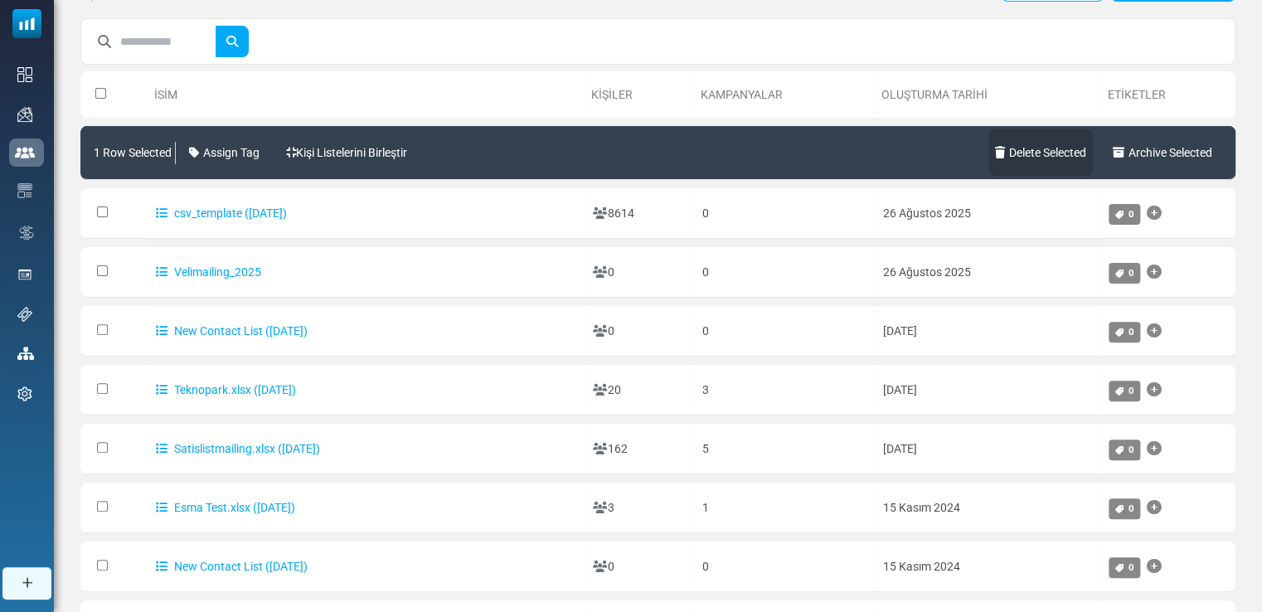
click at [1020, 148] on link "Delete Selected" at bounding box center [1040, 152] width 104 height 46
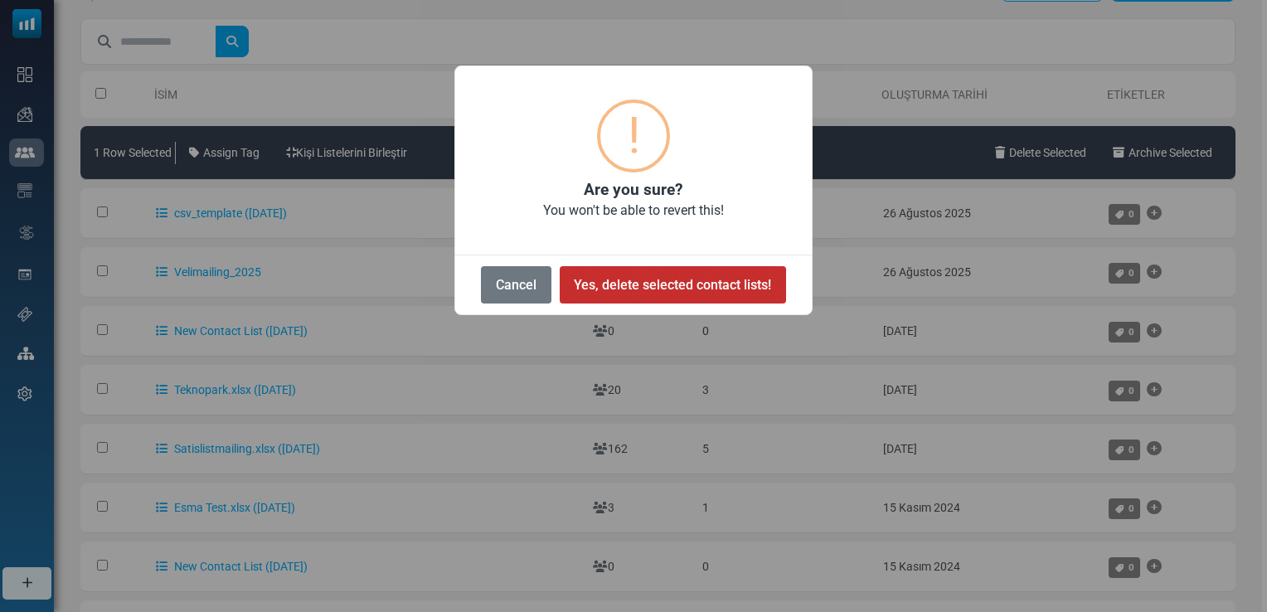
click at [640, 283] on button "Yes, delete selected contact lists!" at bounding box center [672, 284] width 226 height 37
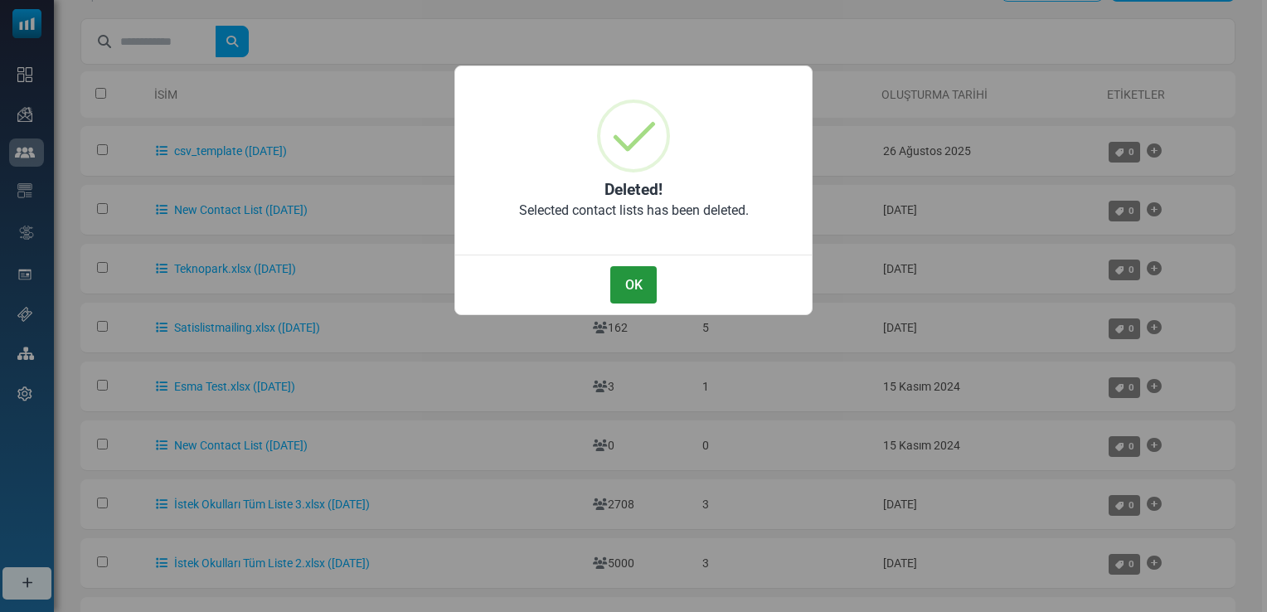
click at [637, 283] on button "OK" at bounding box center [633, 284] width 46 height 37
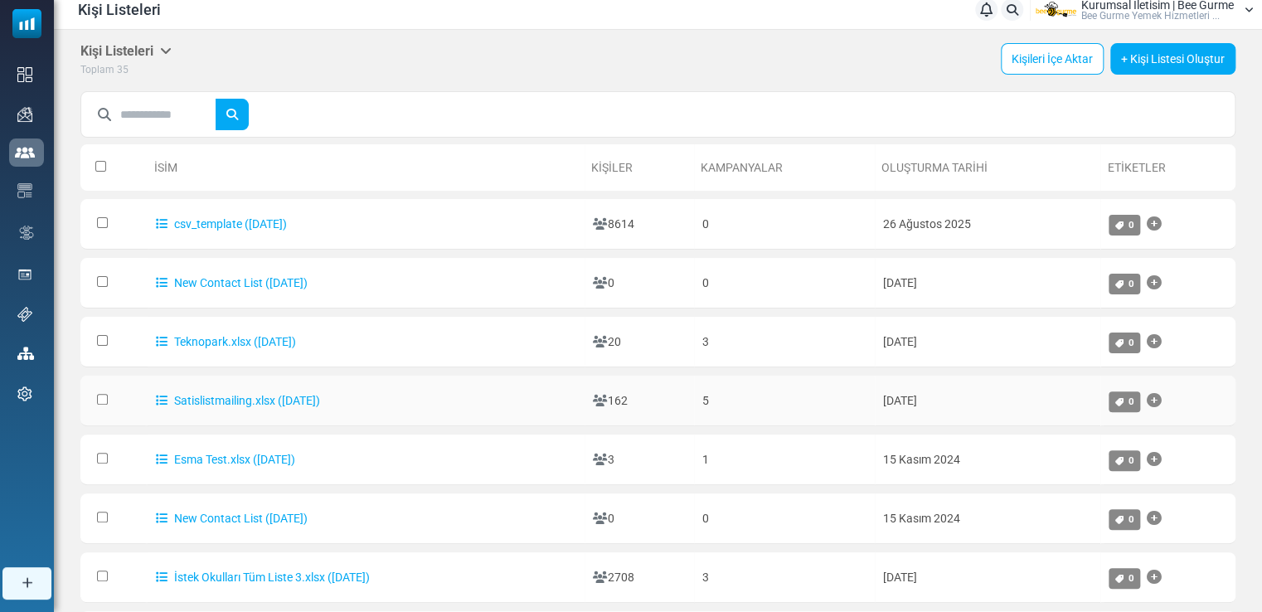
scroll to position [0, 0]
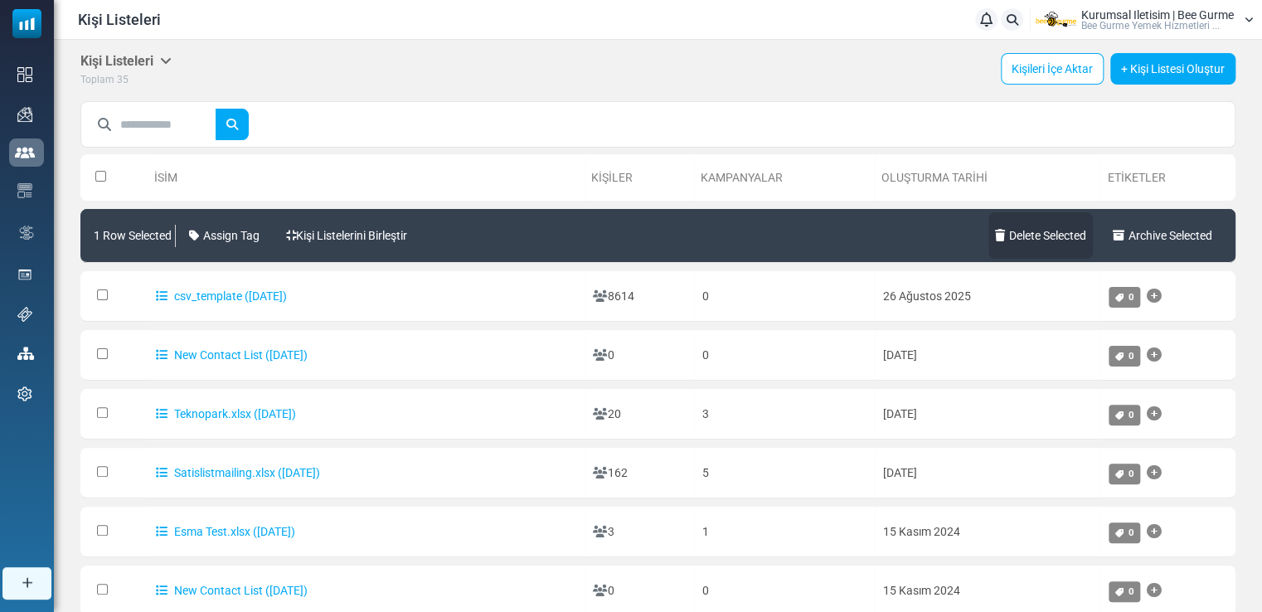
click at [1007, 236] on link "Delete Selected" at bounding box center [1040, 235] width 104 height 46
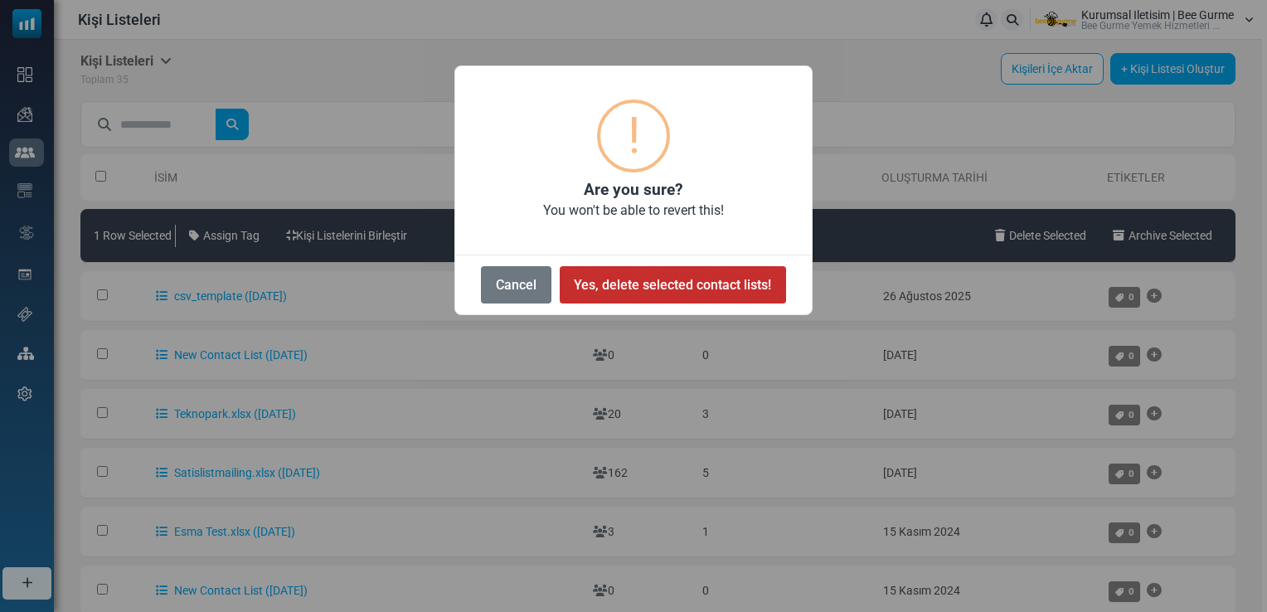
click at [627, 283] on button "Yes, delete selected contact lists!" at bounding box center [672, 284] width 226 height 37
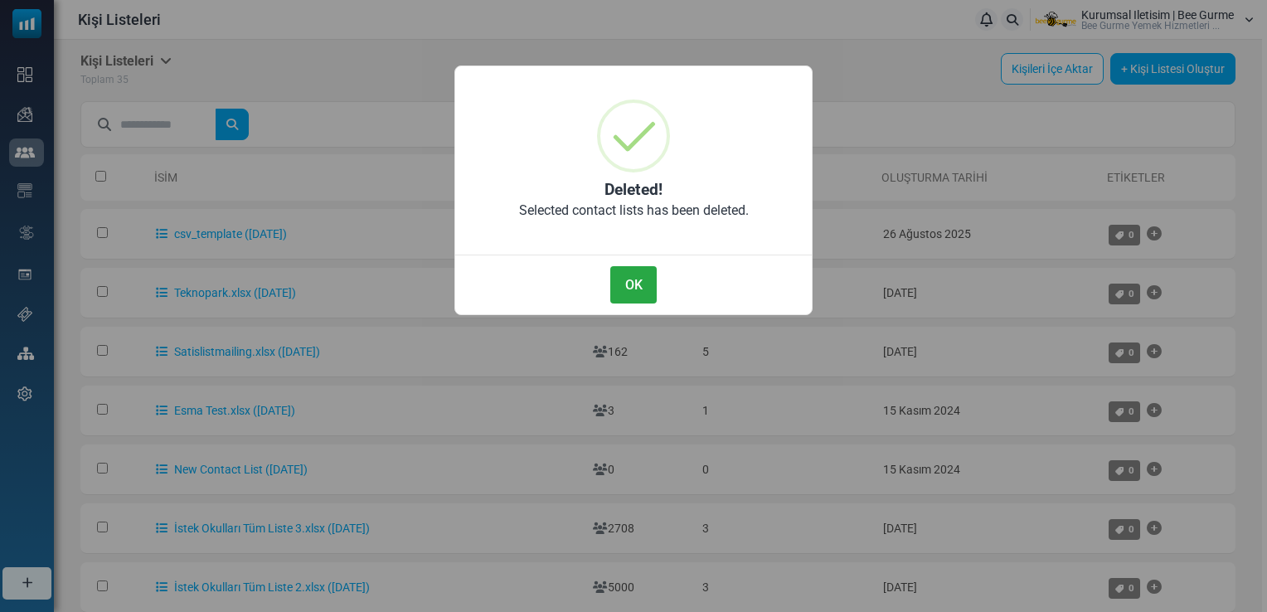
click at [633, 283] on button "OK" at bounding box center [633, 284] width 46 height 37
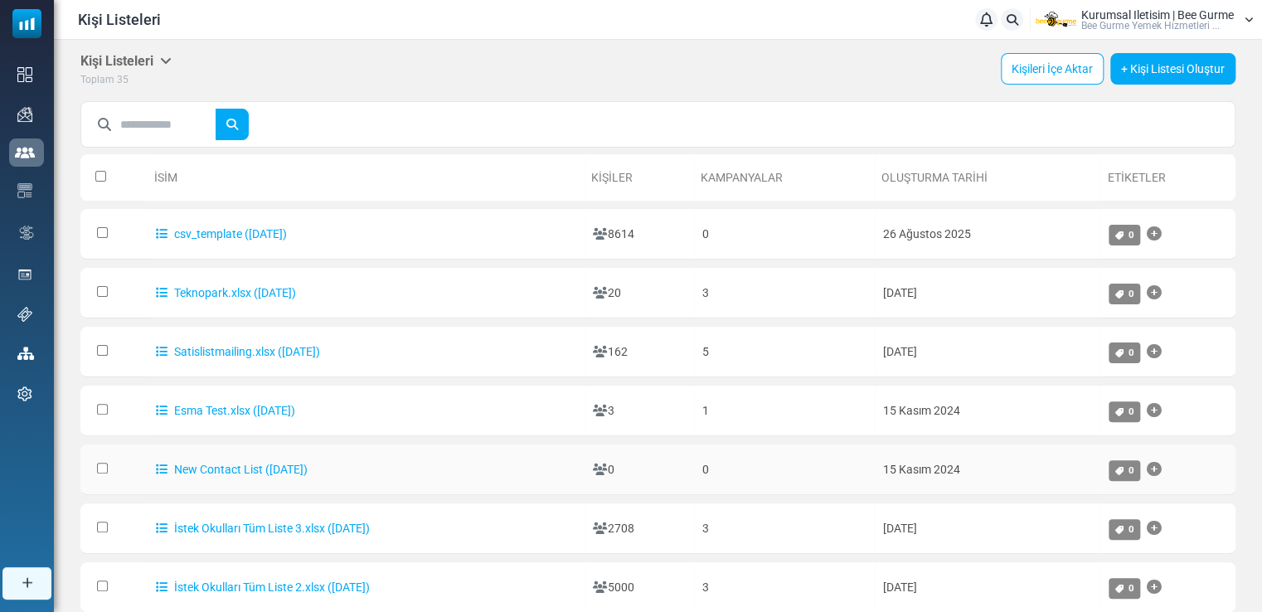
click at [108, 466] on td at bounding box center [113, 469] width 67 height 51
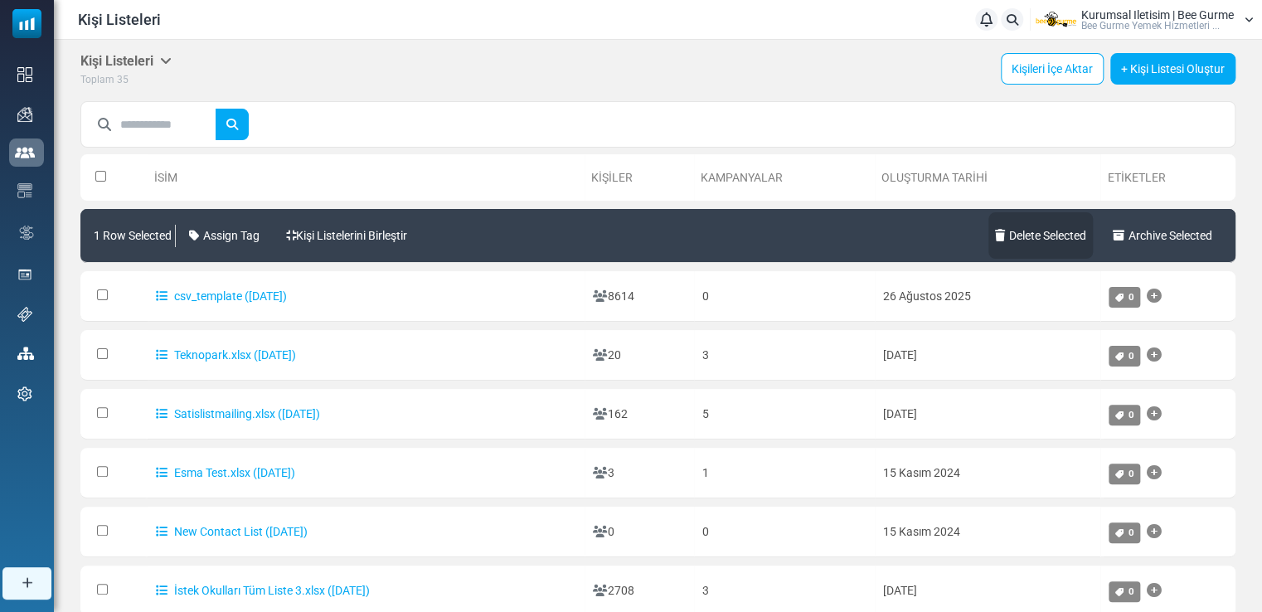
click at [995, 231] on icon at bounding box center [1002, 236] width 14 height 12
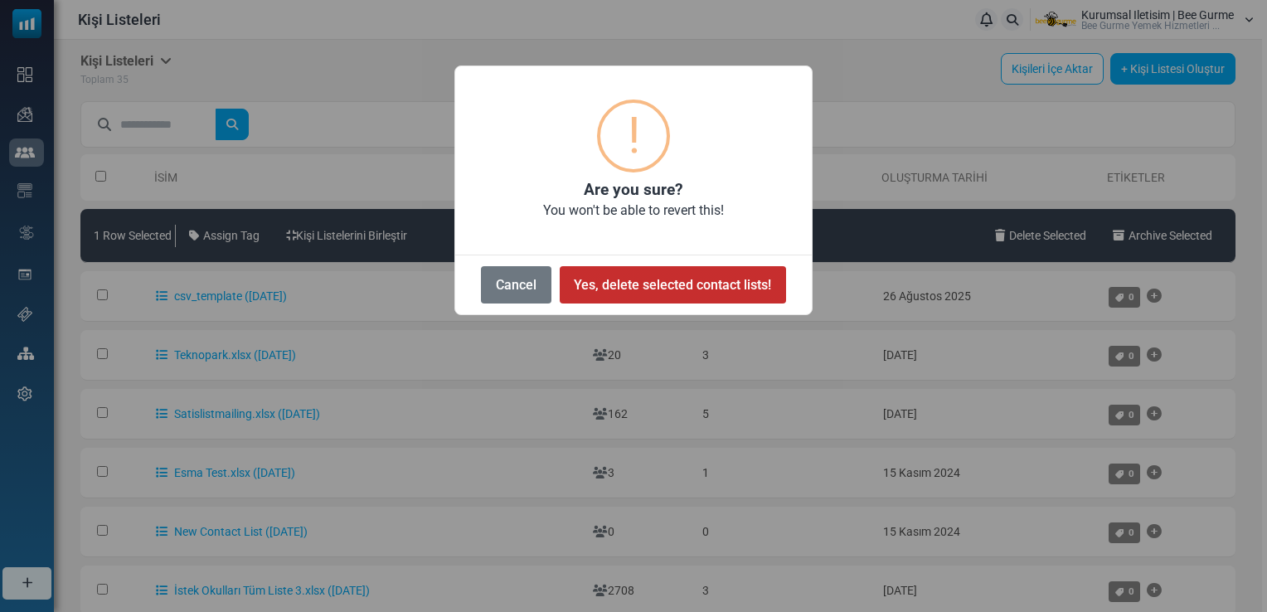
click at [648, 270] on button "Yes, delete selected contact lists!" at bounding box center [672, 284] width 226 height 37
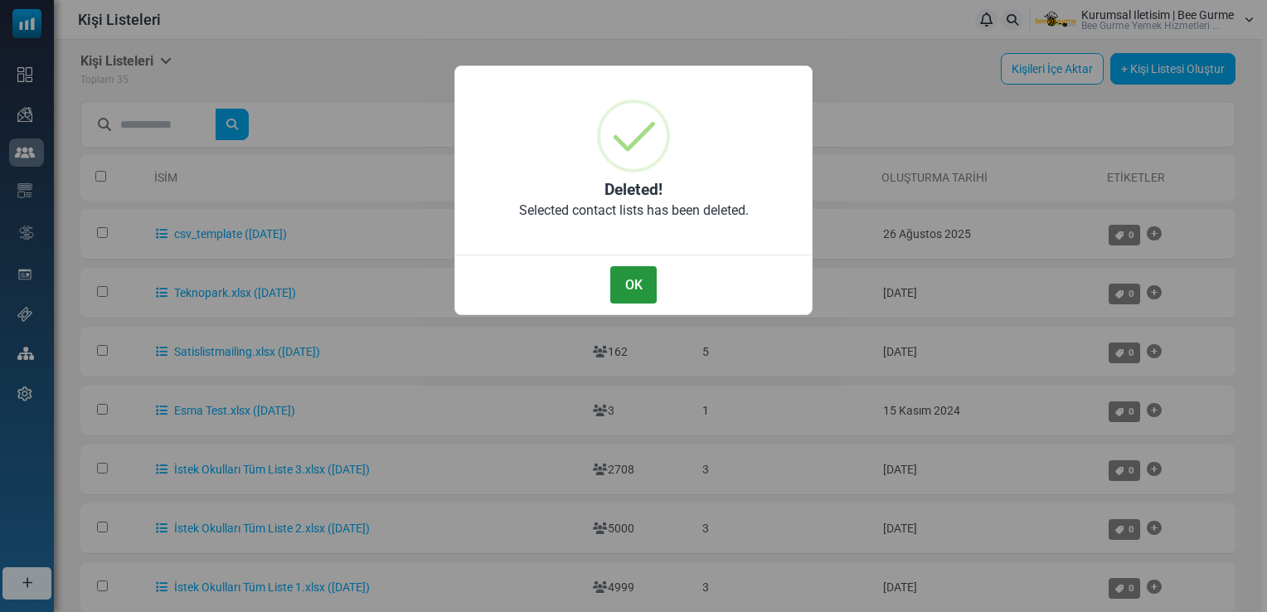
click at [633, 280] on button "OK" at bounding box center [633, 284] width 46 height 37
